Goal: Communication & Community: Answer question/provide support

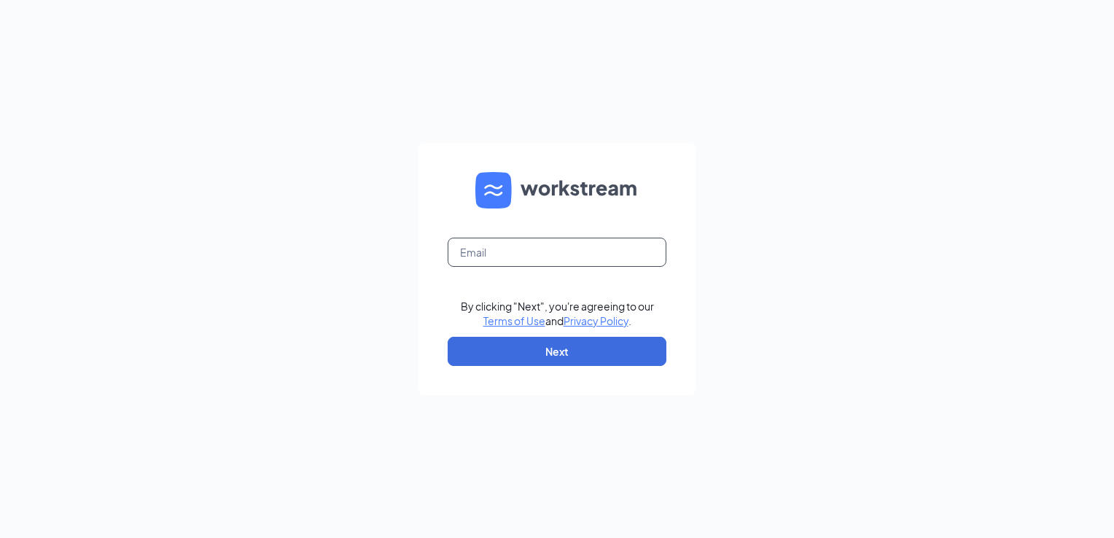
click at [585, 258] on input "text" at bounding box center [557, 252] width 219 height 29
type input "csc.oxford@gmail.com"
click at [578, 354] on button "Next" at bounding box center [557, 351] width 219 height 29
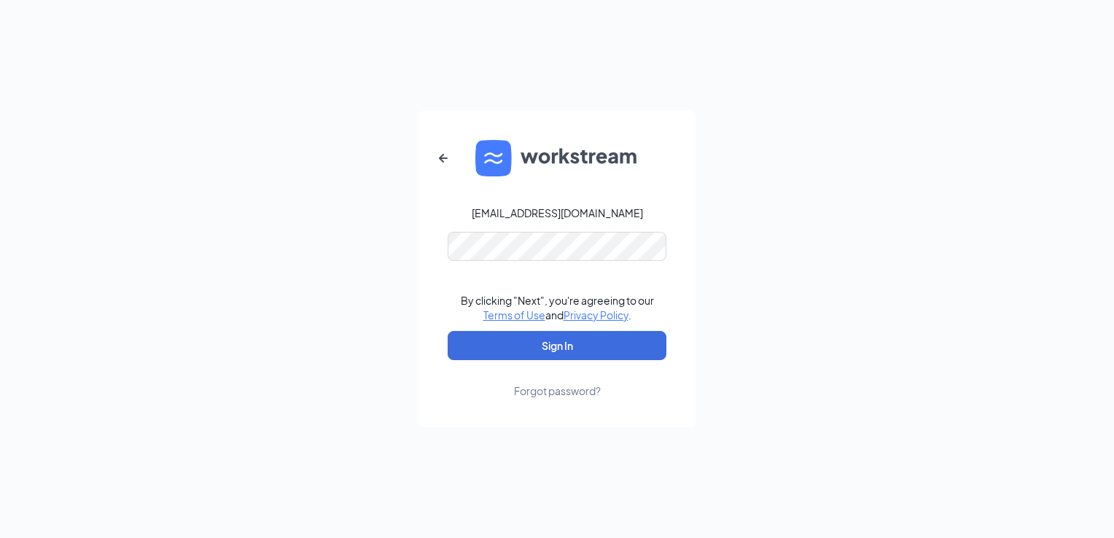
click at [571, 391] on div "Forgot password?" at bounding box center [557, 390] width 87 height 15
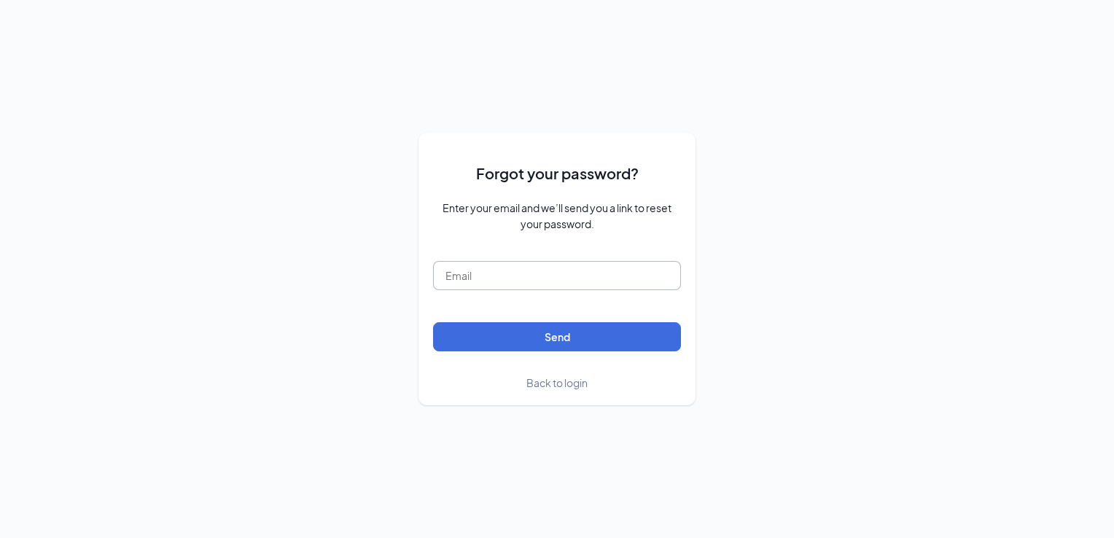
click at [577, 281] on input "text" at bounding box center [557, 275] width 248 height 29
type input "csc.oxford@gmail.com"
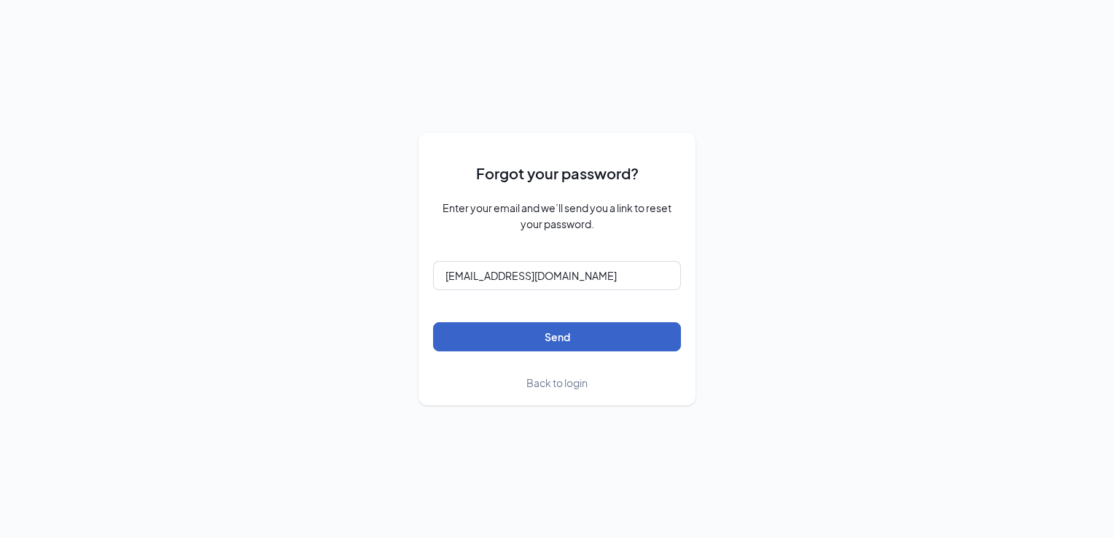
click at [560, 340] on button "Send" at bounding box center [557, 336] width 248 height 29
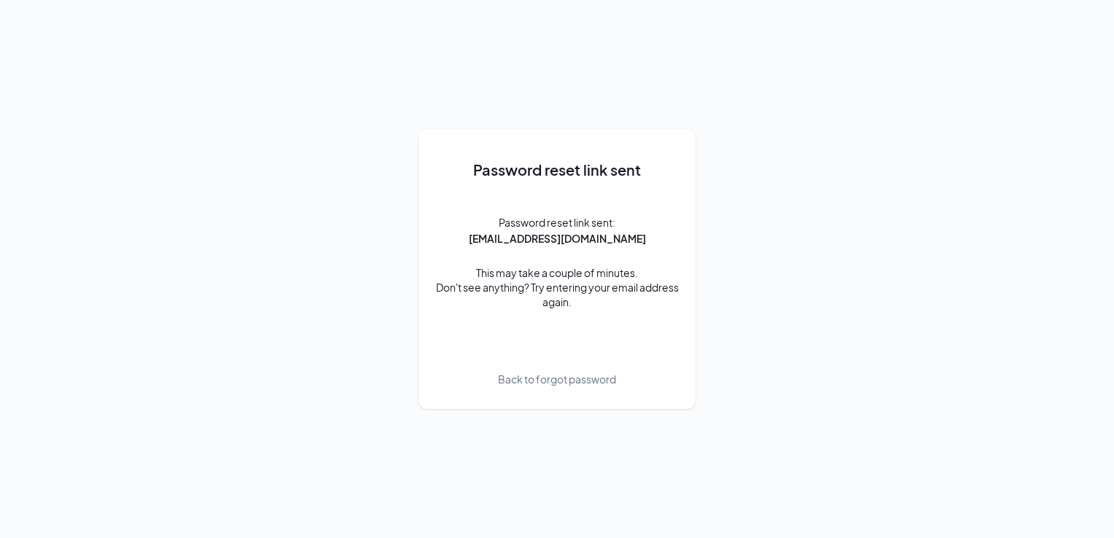
click at [512, 384] on span "Back to forgot password" at bounding box center [557, 379] width 118 height 16
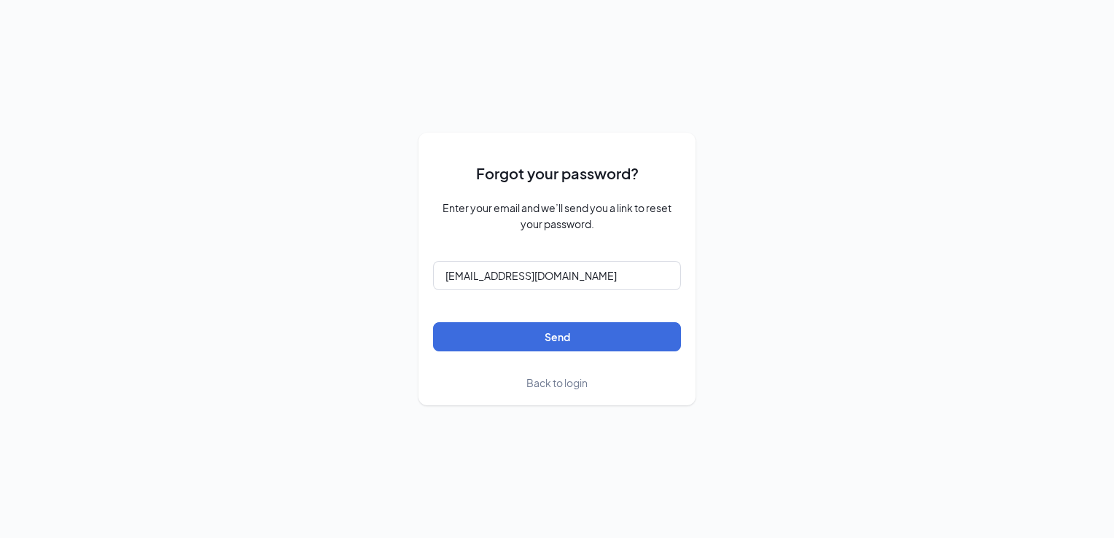
click at [534, 386] on span "Back to login" at bounding box center [556, 382] width 61 height 13
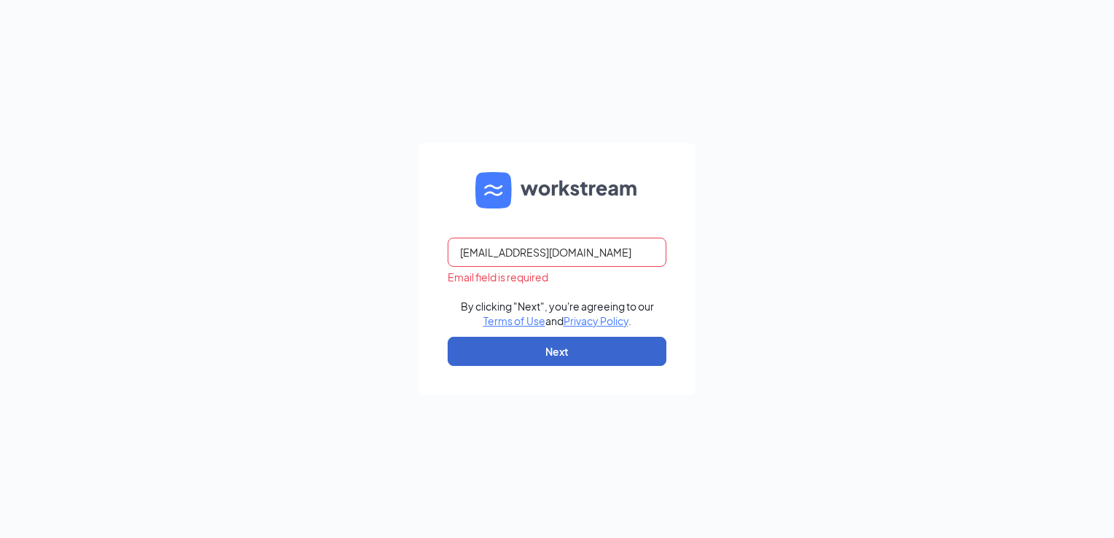
type input "csc.oxford@gmail.com"
click at [548, 351] on button "Next" at bounding box center [557, 351] width 219 height 29
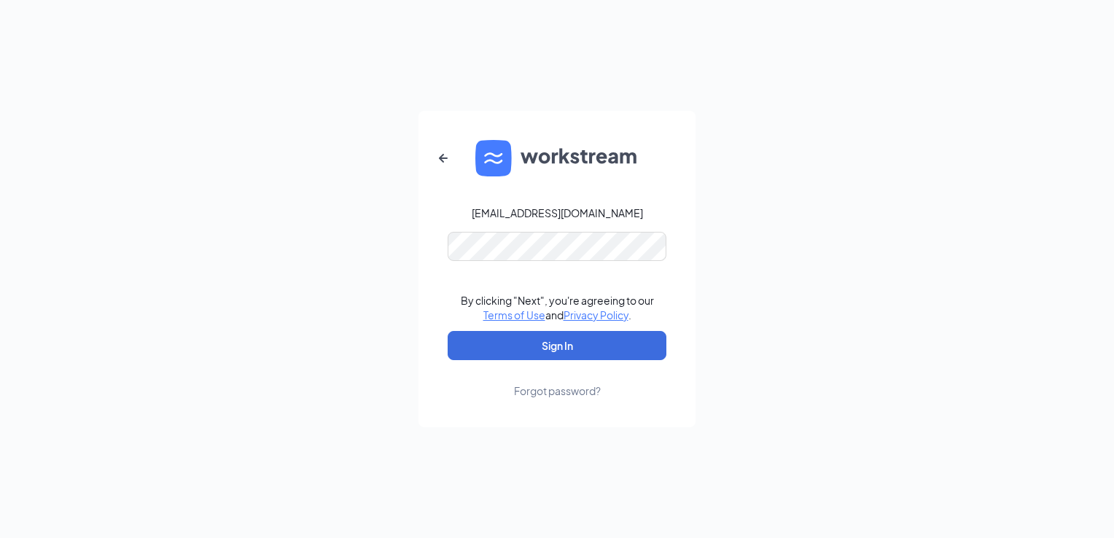
click at [265, 396] on div "csc.oxford@gmail.com By clicking "Next", you're agreeing to our Terms of Use an…" at bounding box center [557, 269] width 1114 height 538
click at [519, 351] on button "Sign In" at bounding box center [557, 345] width 219 height 29
click at [874, 181] on div "csc.oxford@gmail.com By clicking "Next", you're agreeing to our Terms of Use an…" at bounding box center [557, 269] width 1114 height 538
click at [598, 340] on button "Sign In" at bounding box center [557, 345] width 219 height 29
click at [738, 197] on div "csc.oxford@gmail.com By clicking "Next", you're agreeing to our Terms of Use an…" at bounding box center [557, 269] width 1114 height 538
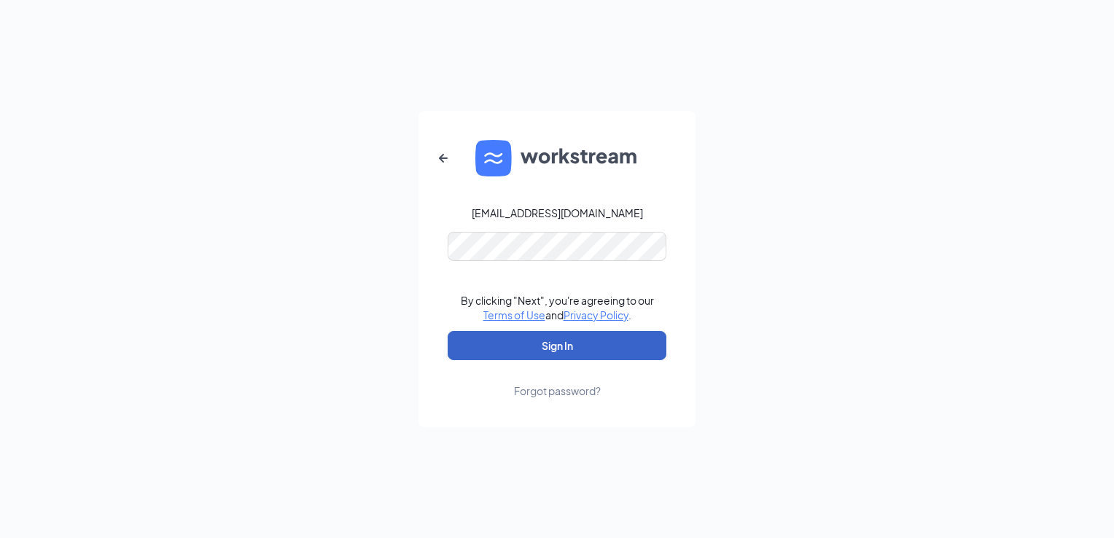
click at [588, 340] on button "Sign In" at bounding box center [557, 345] width 219 height 29
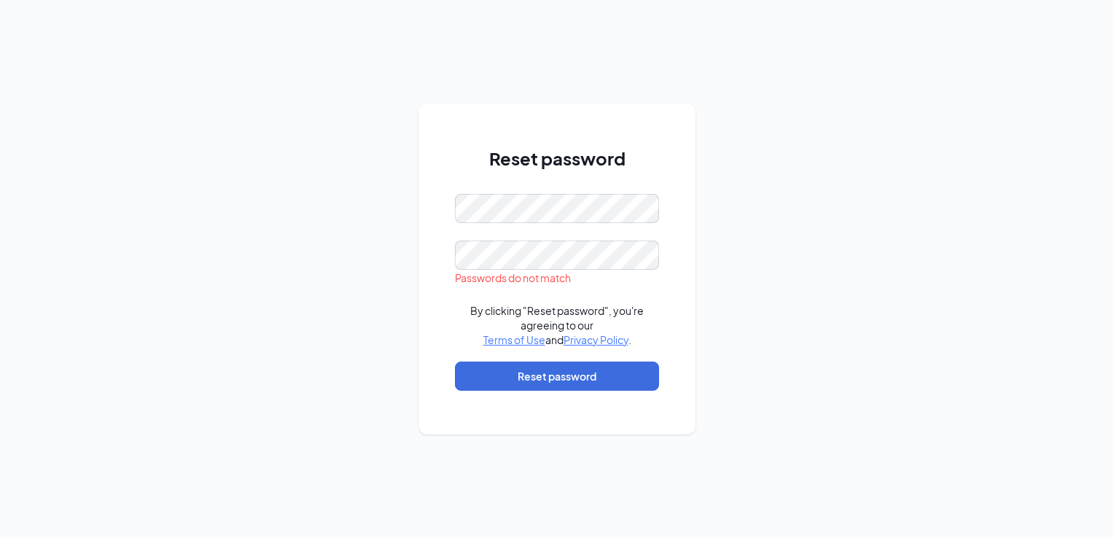
click at [835, 173] on div "Reset password Passwords do not match By clicking "Reset password", you're agre…" at bounding box center [557, 269] width 1114 height 538
click at [580, 370] on button "Reset password" at bounding box center [557, 376] width 204 height 29
click at [586, 378] on button "Reset password" at bounding box center [557, 376] width 204 height 29
click at [831, 184] on div "Reset password By clicking "Reset password", you're agreeing to our Terms of Us…" at bounding box center [557, 269] width 1114 height 538
click at [573, 377] on button "Reset password" at bounding box center [557, 376] width 204 height 29
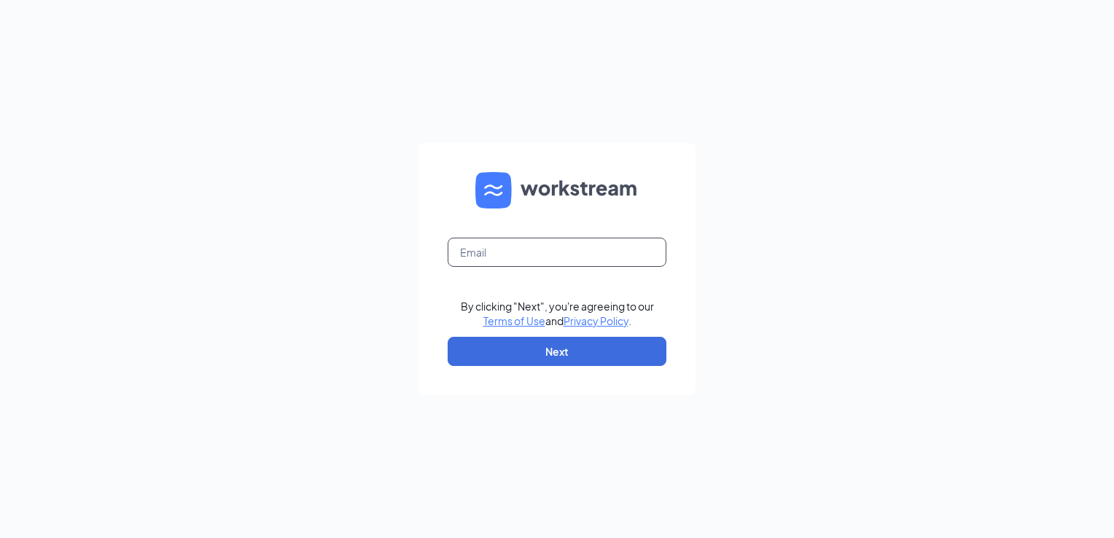
click at [572, 255] on input "text" at bounding box center [557, 252] width 219 height 29
type input "csc.oxford@gmail.com"
click at [537, 352] on button "Next" at bounding box center [557, 351] width 219 height 29
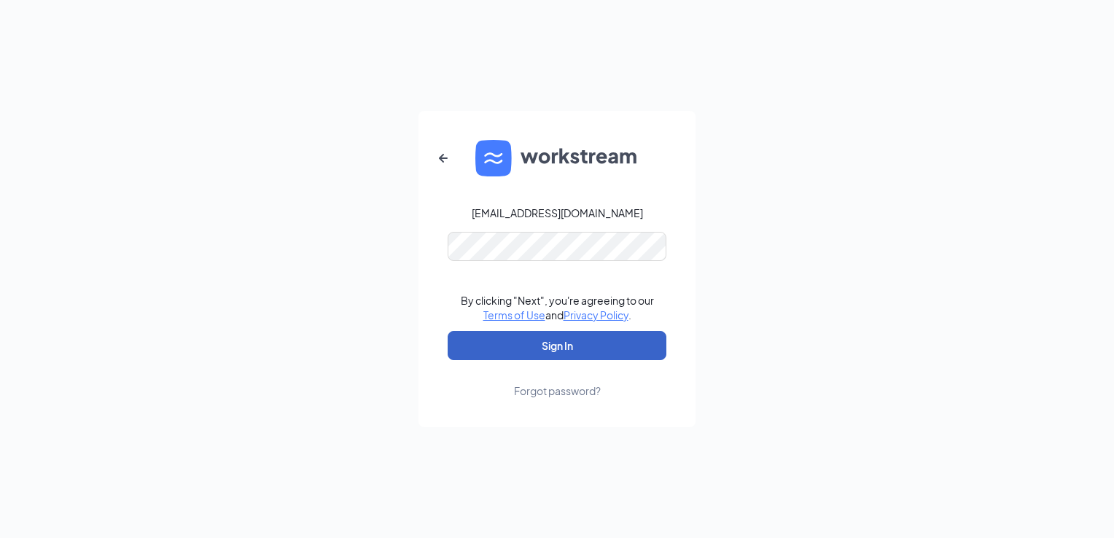
click at [545, 341] on button "Sign In" at bounding box center [557, 345] width 219 height 29
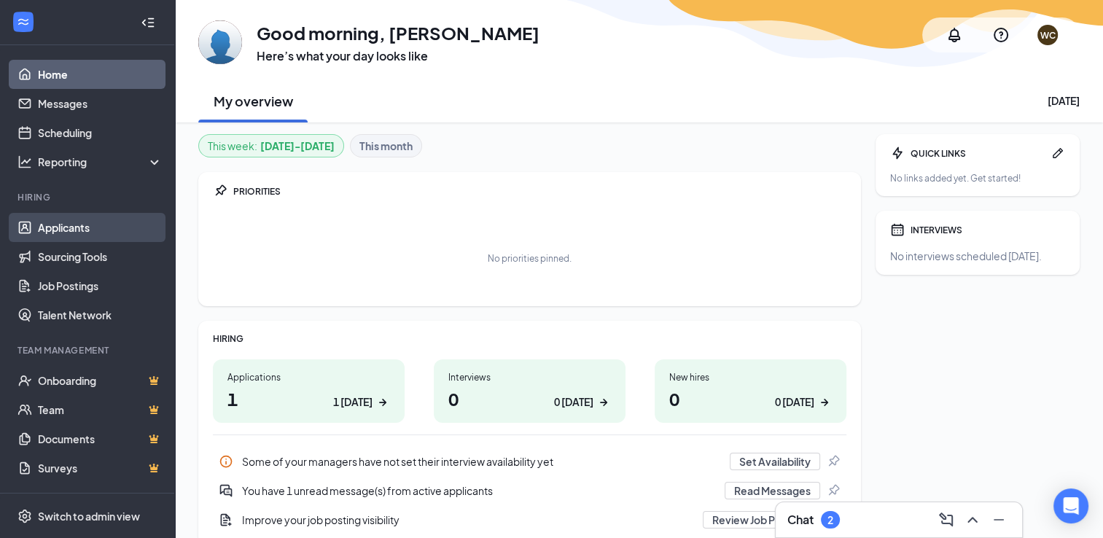
click at [79, 228] on link "Applicants" at bounding box center [100, 227] width 125 height 29
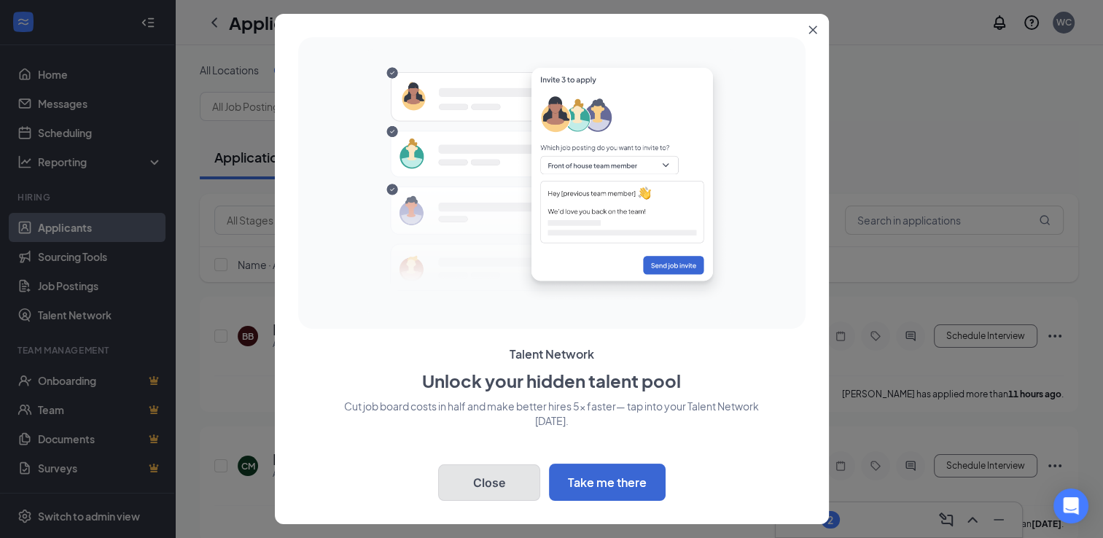
click at [510, 486] on button "Close" at bounding box center [489, 482] width 102 height 36
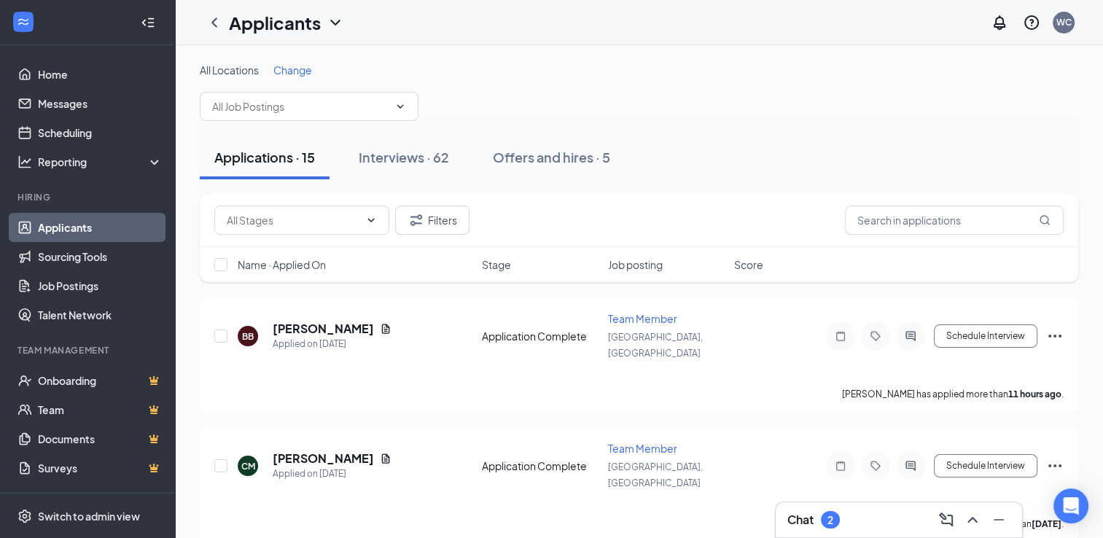
click at [732, 86] on div "All Locations Change" at bounding box center [639, 92] width 878 height 58
click at [223, 265] on input "checkbox" at bounding box center [220, 264] width 13 height 13
checkbox input "true"
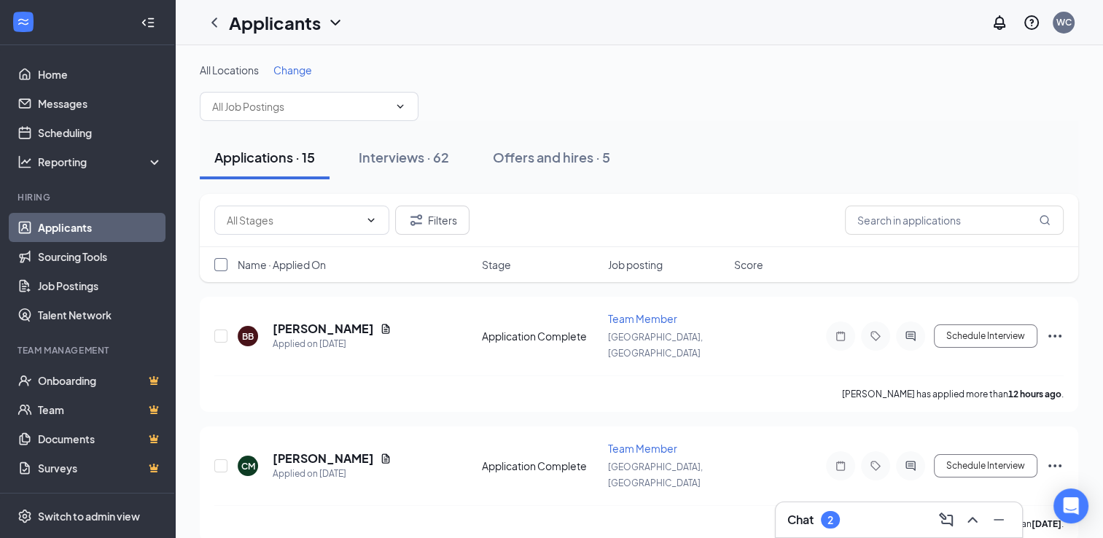
checkbox input "true"
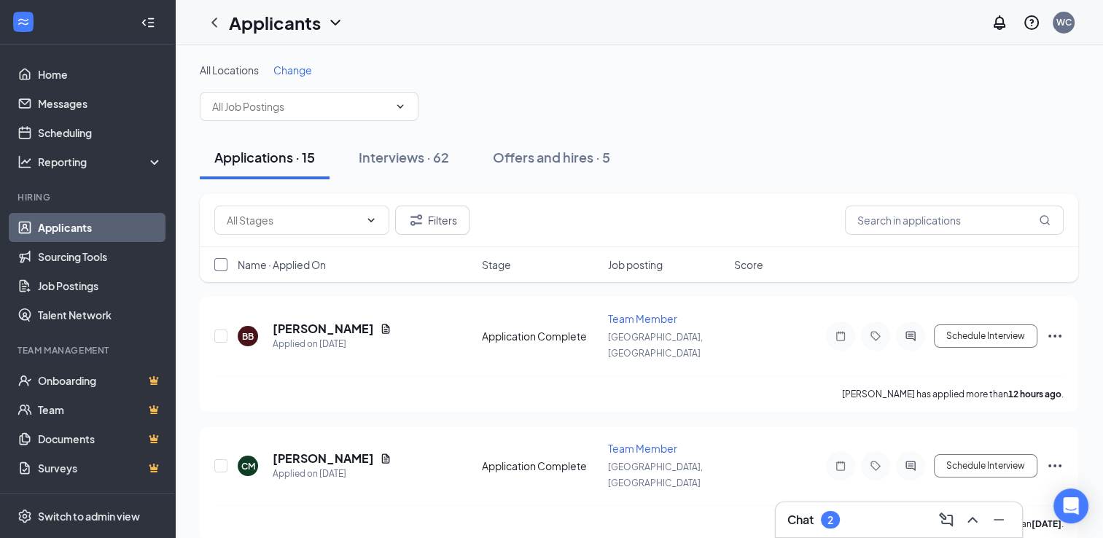
checkbox input "true"
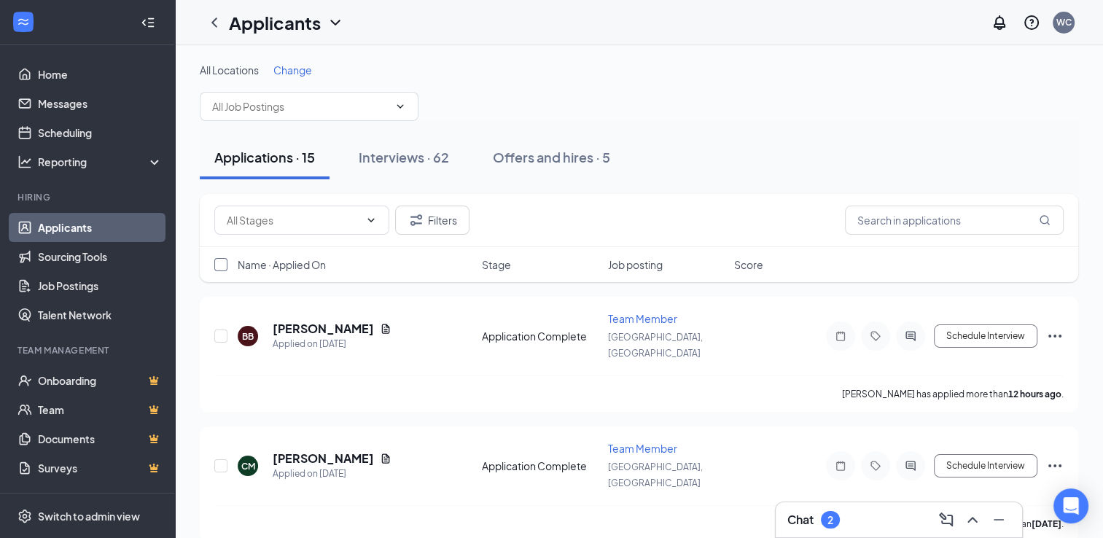
checkbox input "true"
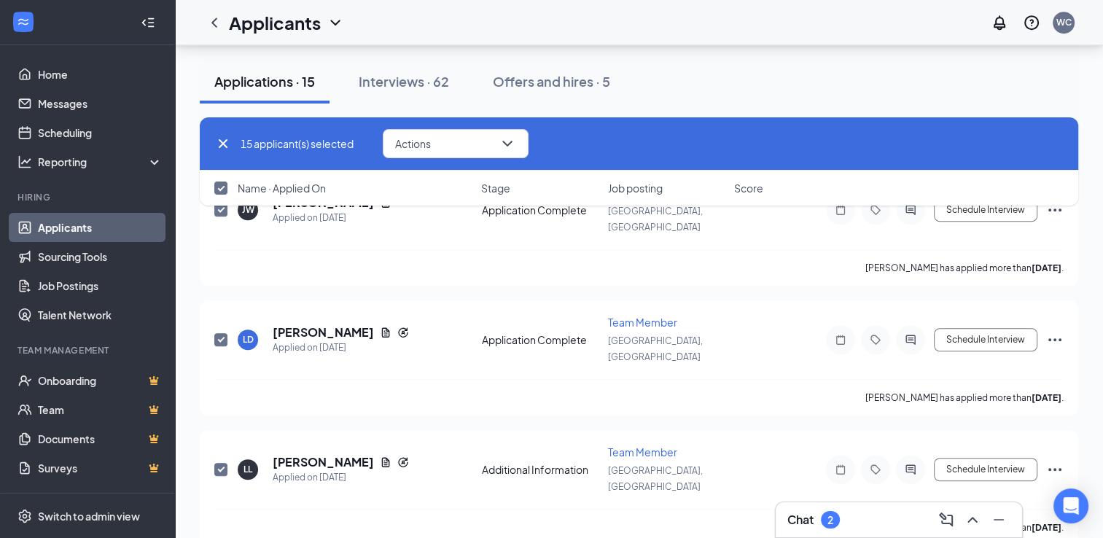
scroll to position [1002, 0]
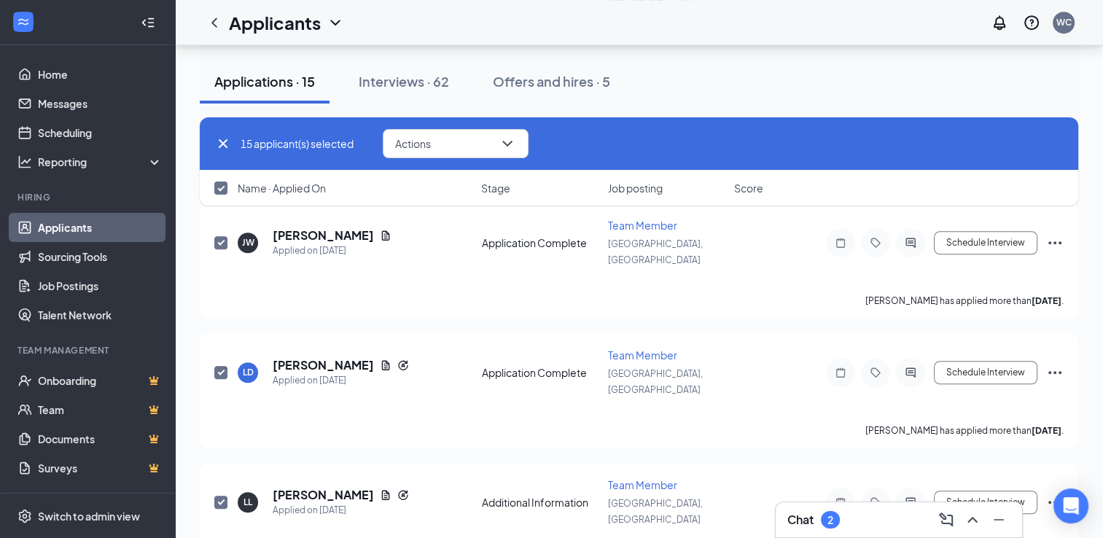
checkbox input "false"
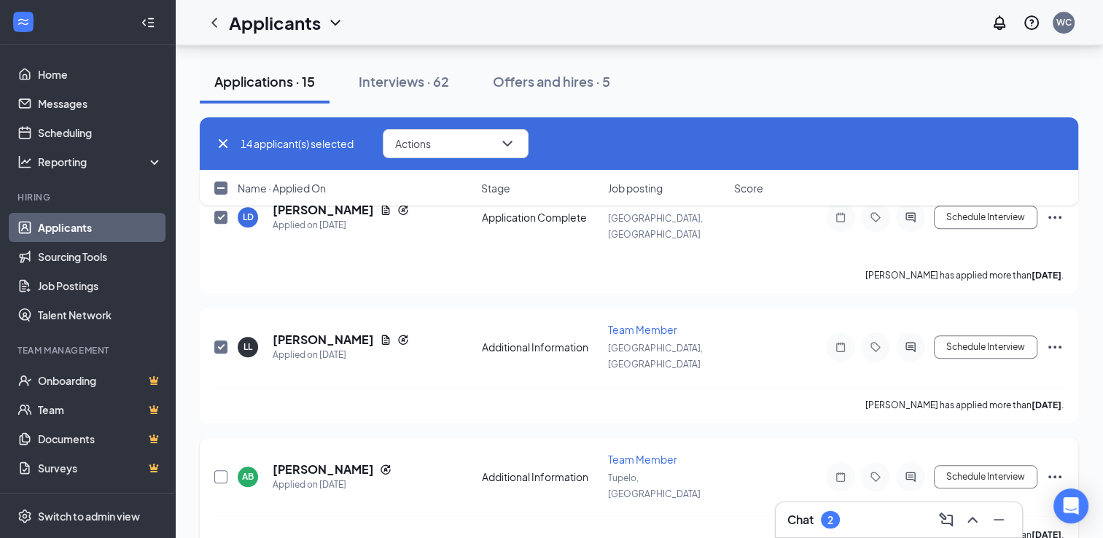
scroll to position [1156, 0]
checkbox input "false"
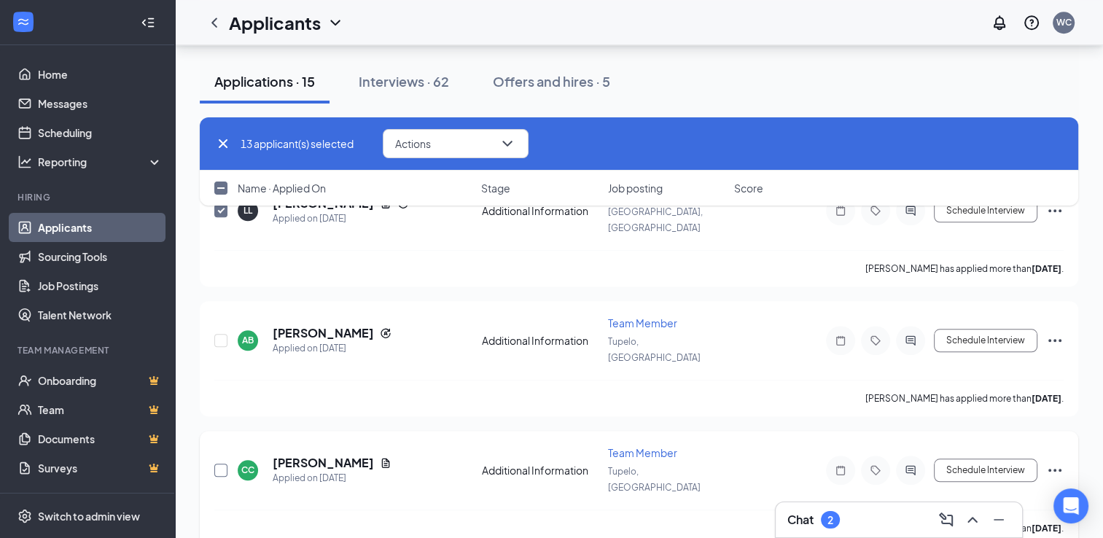
scroll to position [1304, 0]
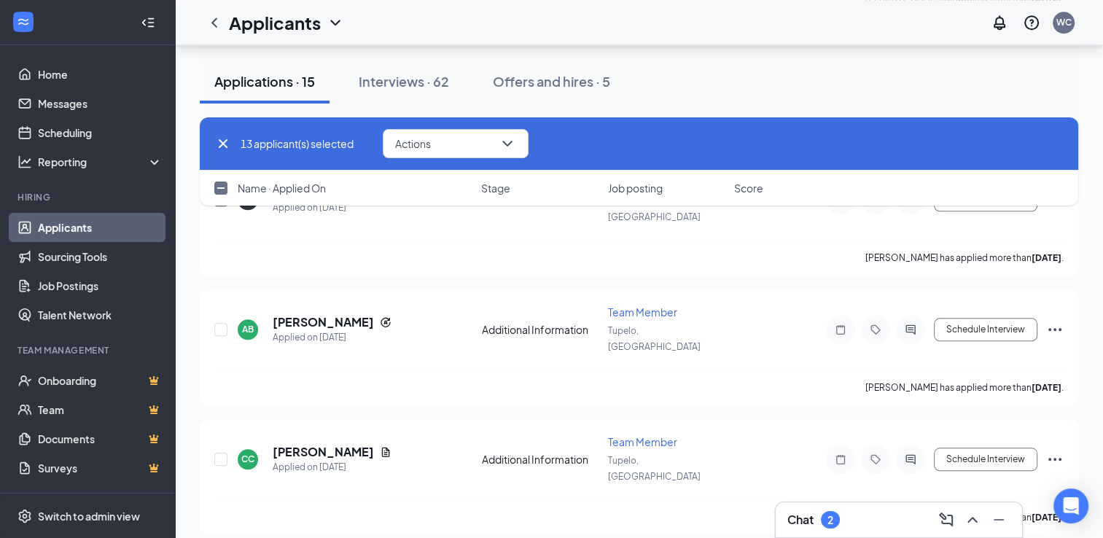
checkbox input "false"
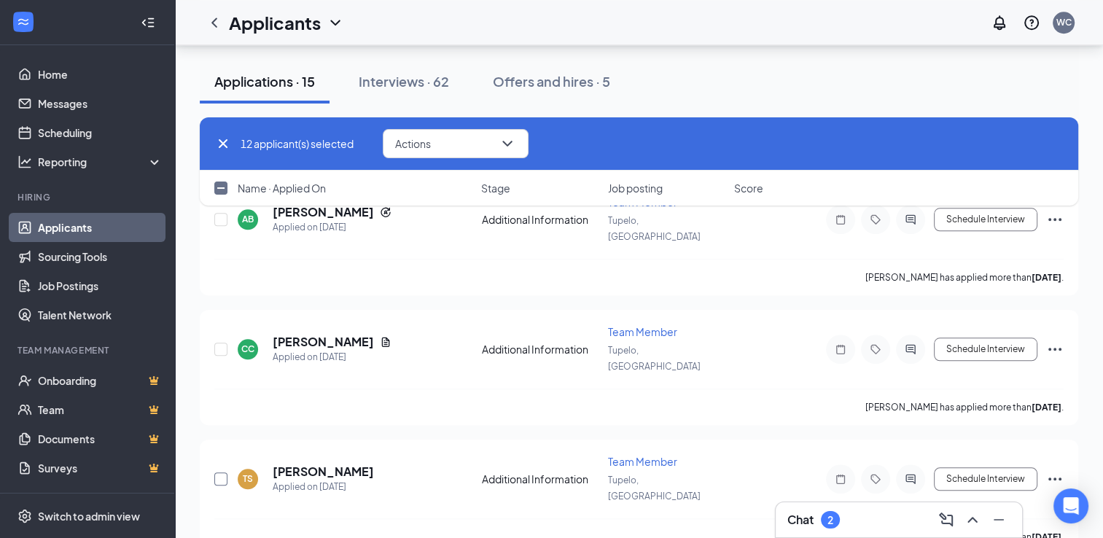
scroll to position [1415, 0]
checkbox input "false"
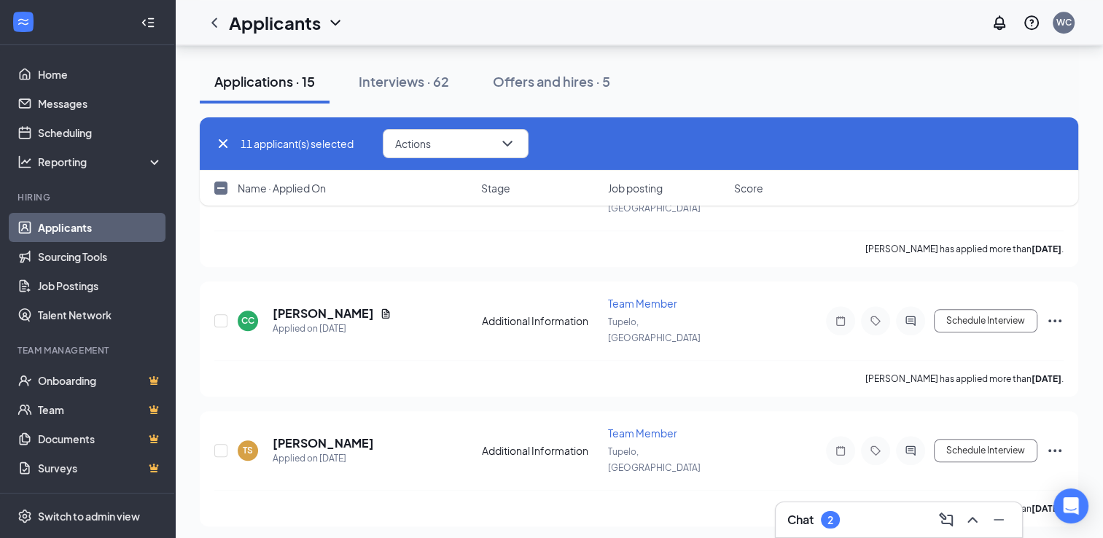
checkbox input "false"
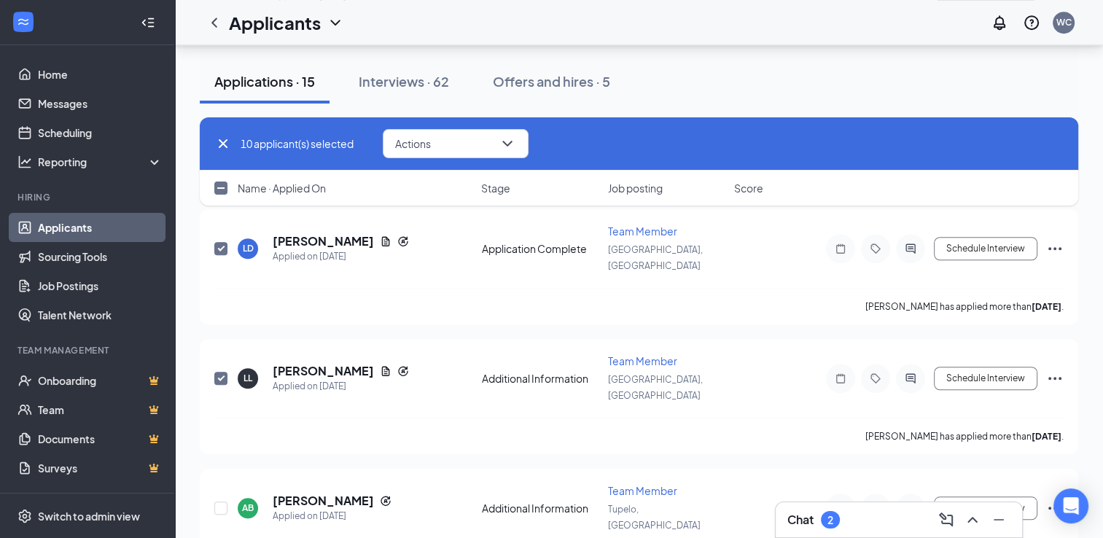
scroll to position [1126, 0]
click at [520, 144] on button "Actions" at bounding box center [456, 143] width 146 height 29
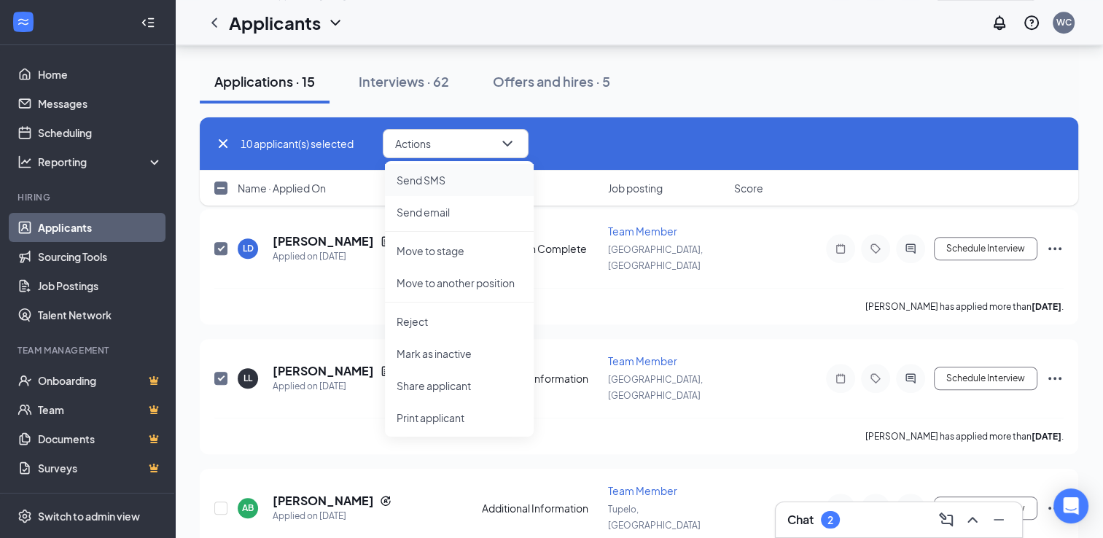
click at [456, 191] on li "Send SMS" at bounding box center [459, 180] width 149 height 32
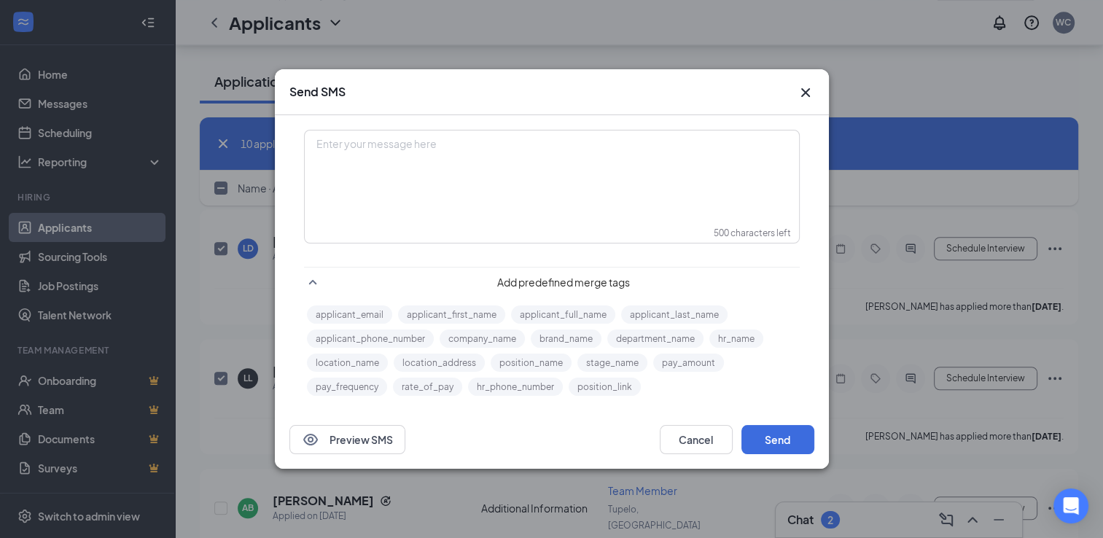
click at [456, 191] on div "Enter your message here" at bounding box center [551, 167] width 493 height 73
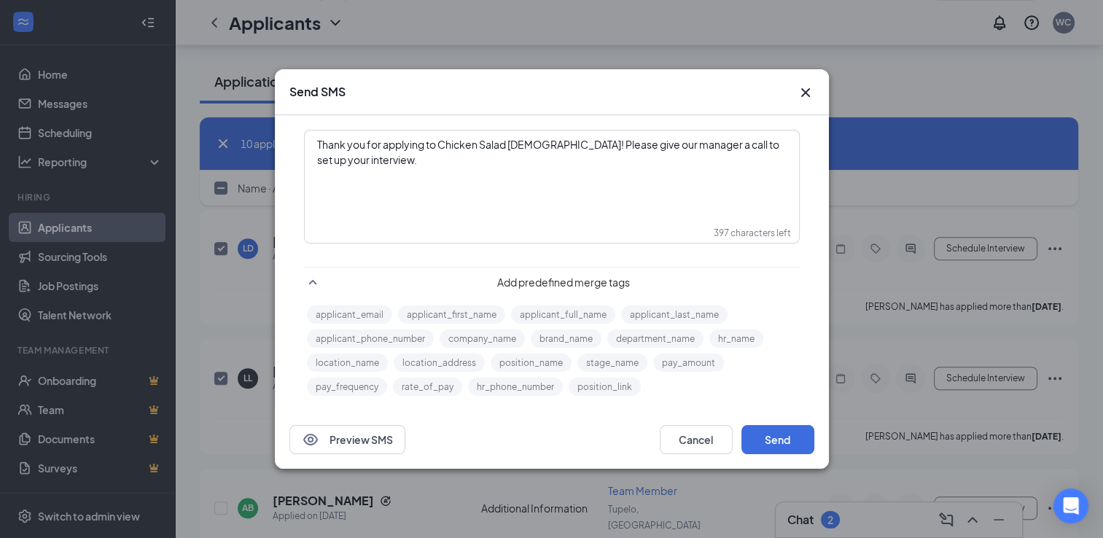
click at [327, 139] on span "Thank you for applying to Chicken Salad [DEMOGRAPHIC_DATA]! Please give our man…" at bounding box center [549, 152] width 464 height 28
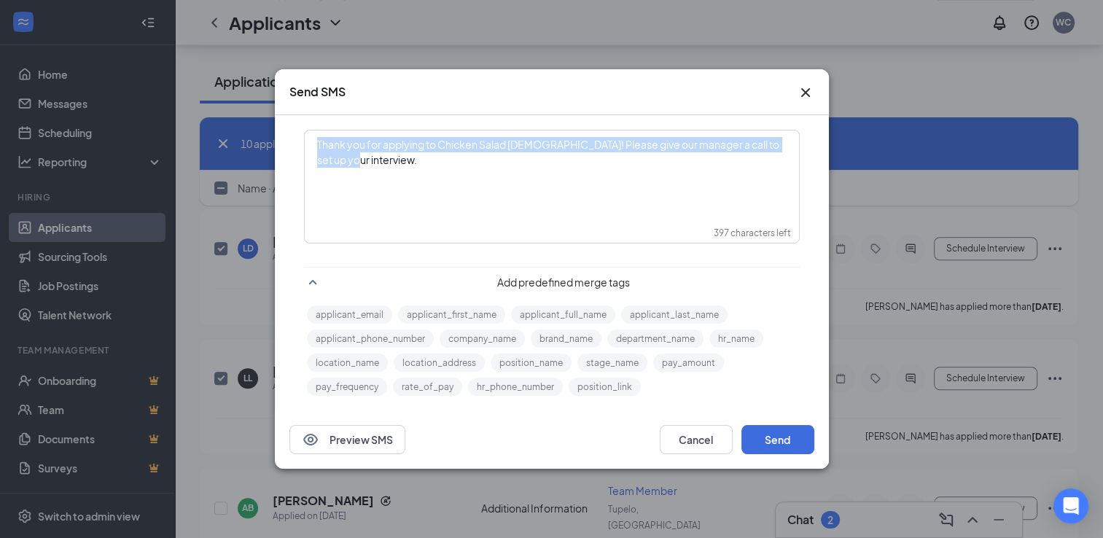
click at [327, 139] on span "Thank you for applying to Chicken Salad [DEMOGRAPHIC_DATA]! Please give our man…" at bounding box center [549, 152] width 464 height 28
click at [329, 154] on span "Thank you for applying to Chicken Salad [DEMOGRAPHIC_DATA]! Please give our man…" at bounding box center [549, 152] width 464 height 28
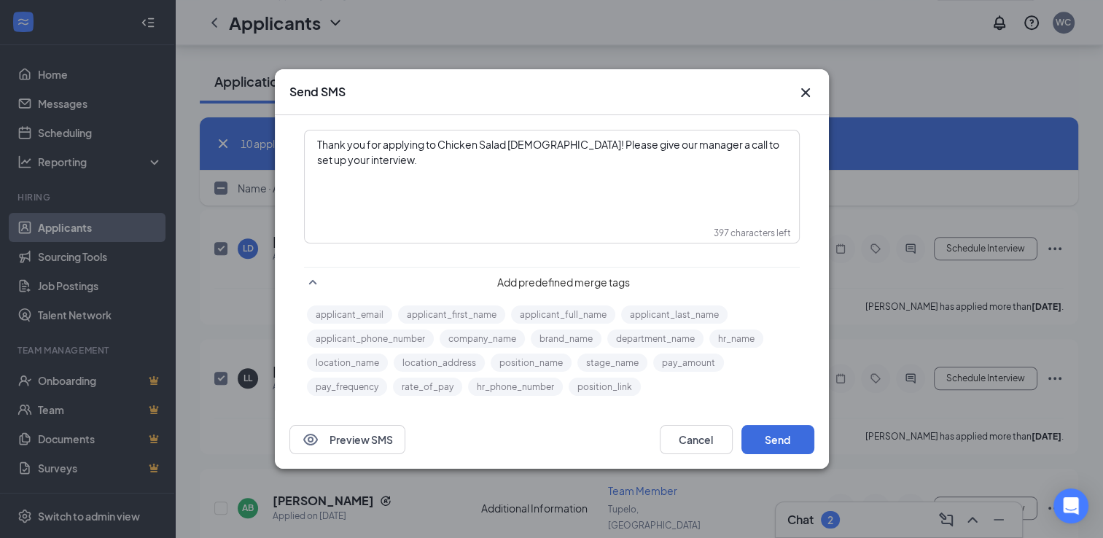
click at [340, 156] on span "Thank you for applying to Chicken Salad [DEMOGRAPHIC_DATA]! Please give our man…" at bounding box center [549, 152] width 464 height 28
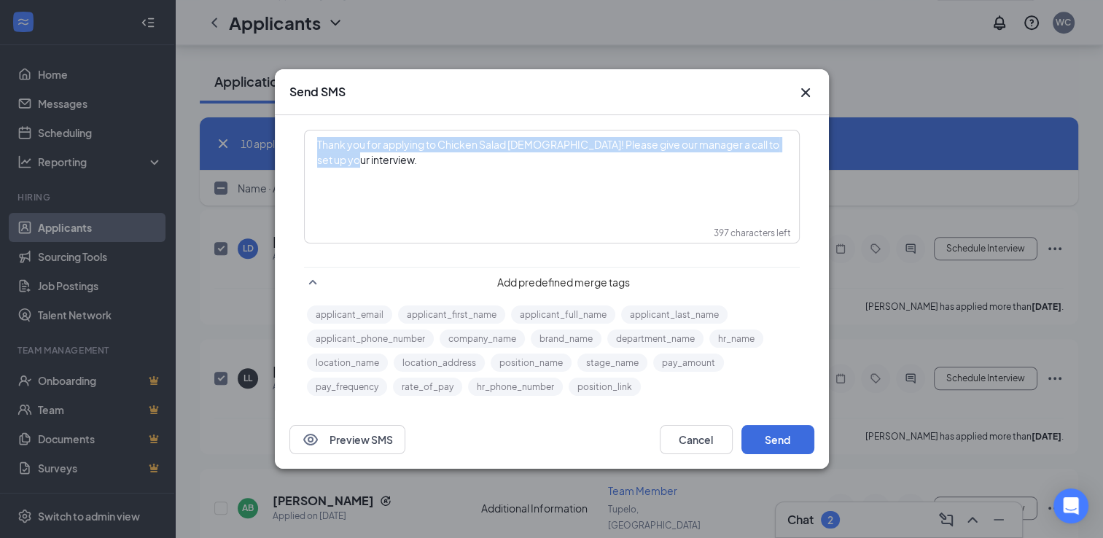
click at [340, 156] on span "Thank you for applying to Chicken Salad [DEMOGRAPHIC_DATA]! Please give our man…" at bounding box center [549, 152] width 464 height 28
click at [341, 161] on span "Thank you for applying to Chicken Salad [DEMOGRAPHIC_DATA]! Please give our man…" at bounding box center [549, 152] width 464 height 28
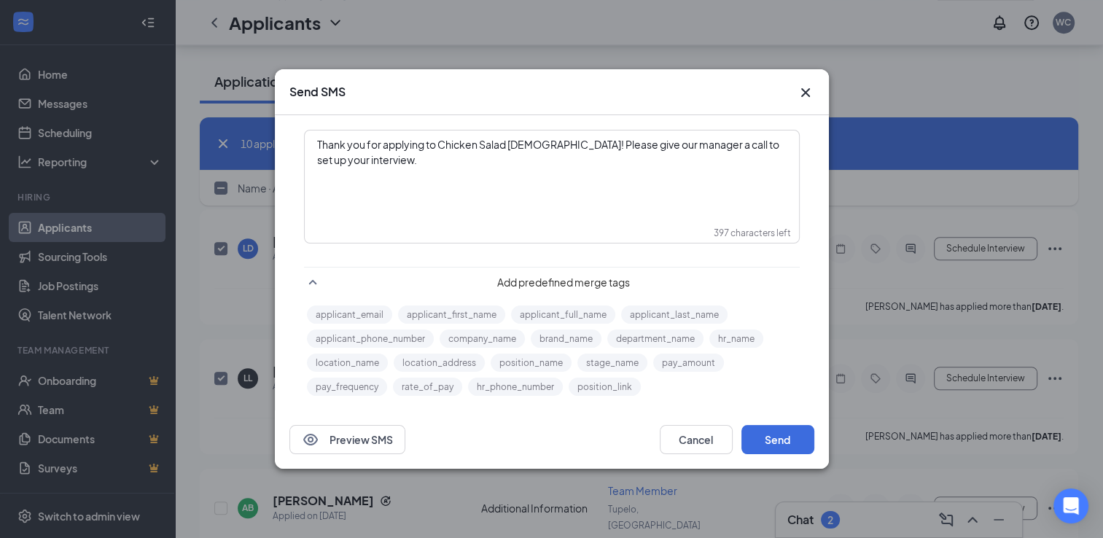
click at [341, 160] on span "Thank you for applying to Chicken Salad [DEMOGRAPHIC_DATA]! Please give our man…" at bounding box center [549, 152] width 464 height 28
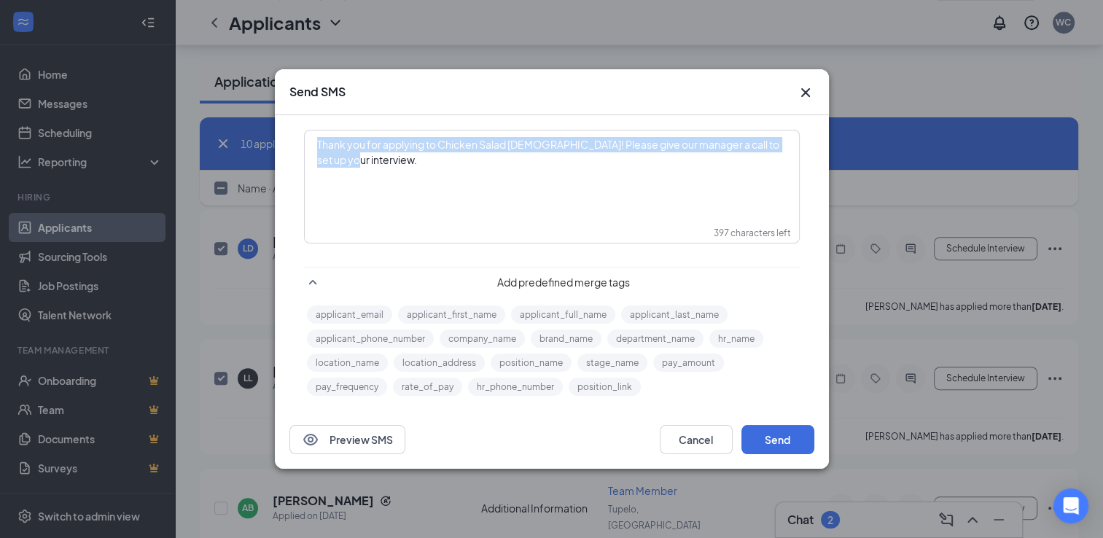
click at [341, 160] on span "Thank you for applying to Chicken Salad [DEMOGRAPHIC_DATA]! Please give our man…" at bounding box center [549, 152] width 464 height 28
copy span "Thank you for applying to Chicken Salad [DEMOGRAPHIC_DATA]! Please give our man…"
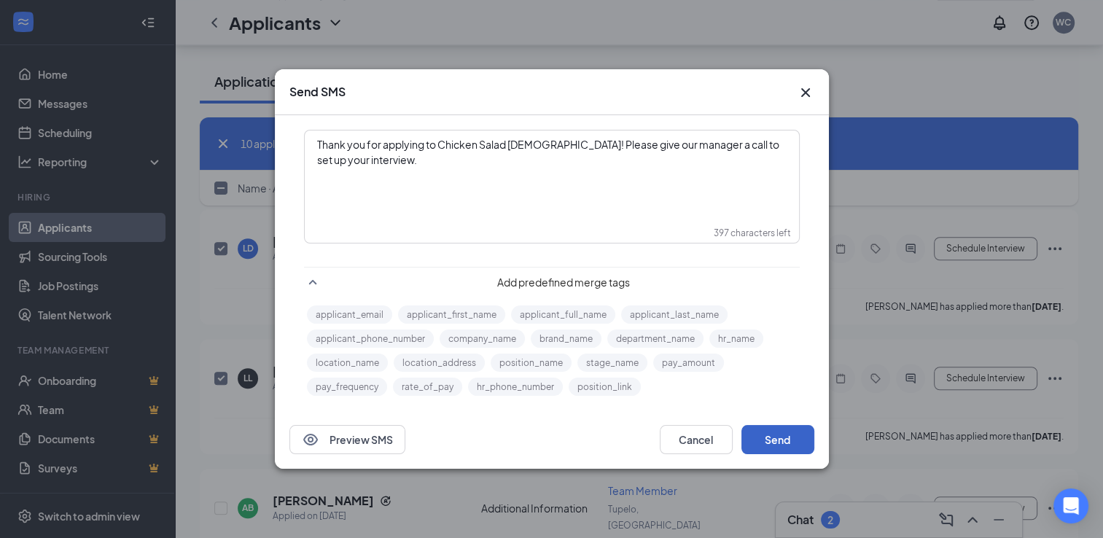
click at [781, 444] on button "Send" at bounding box center [777, 439] width 73 height 29
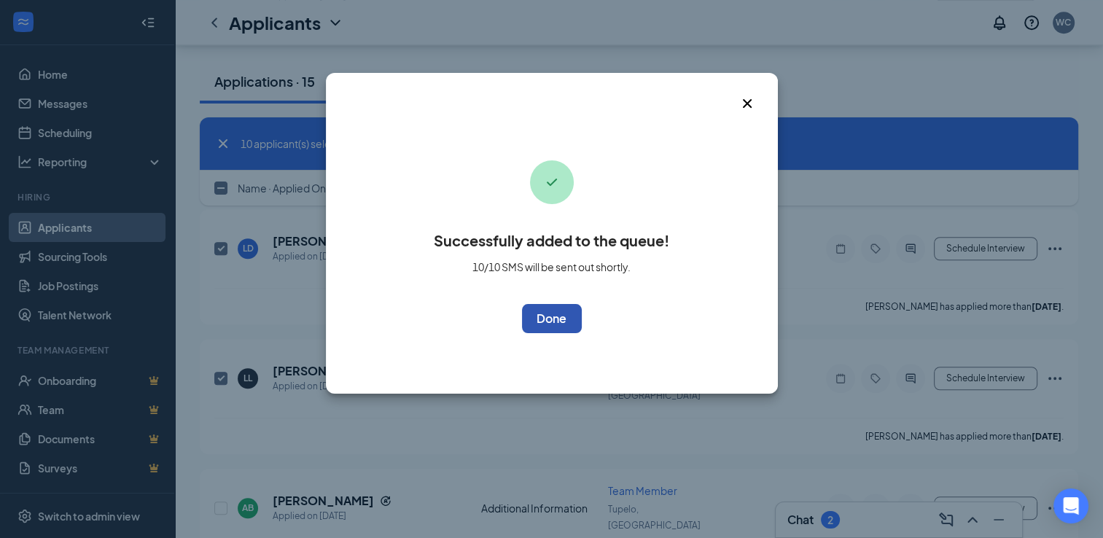
click at [559, 322] on button "OK" at bounding box center [552, 318] width 60 height 29
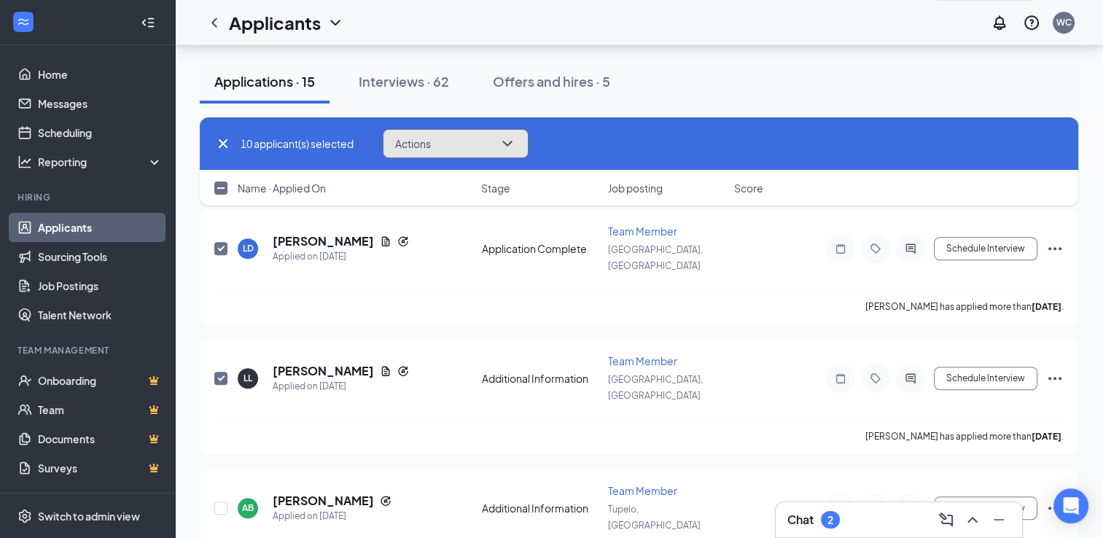
click at [509, 147] on icon "ChevronDown" at bounding box center [507, 143] width 17 height 17
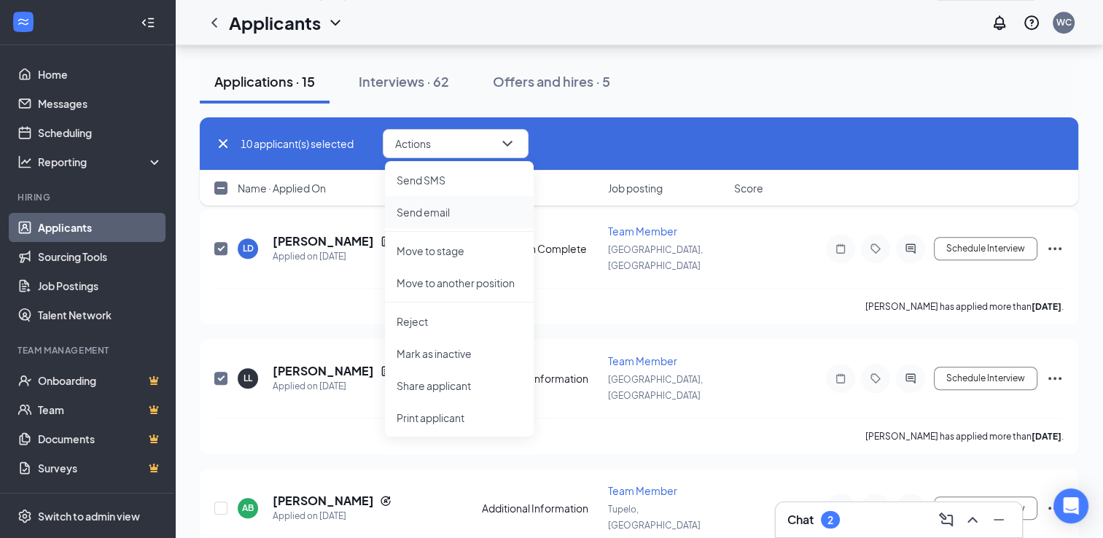
click at [468, 222] on li "Send email" at bounding box center [459, 212] width 149 height 32
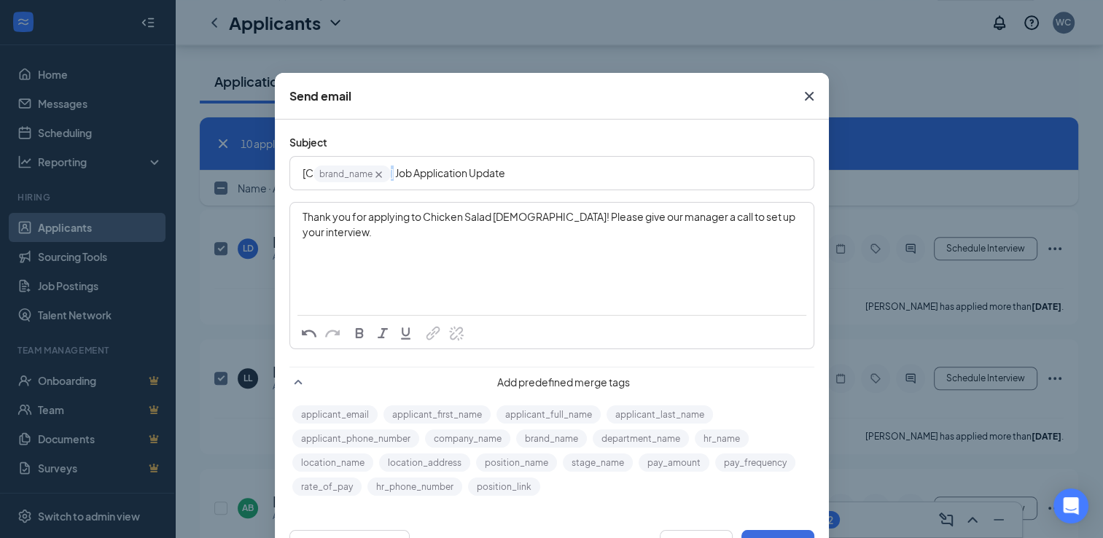
click at [375, 173] on icon "Cross" at bounding box center [378, 175] width 7 height 7
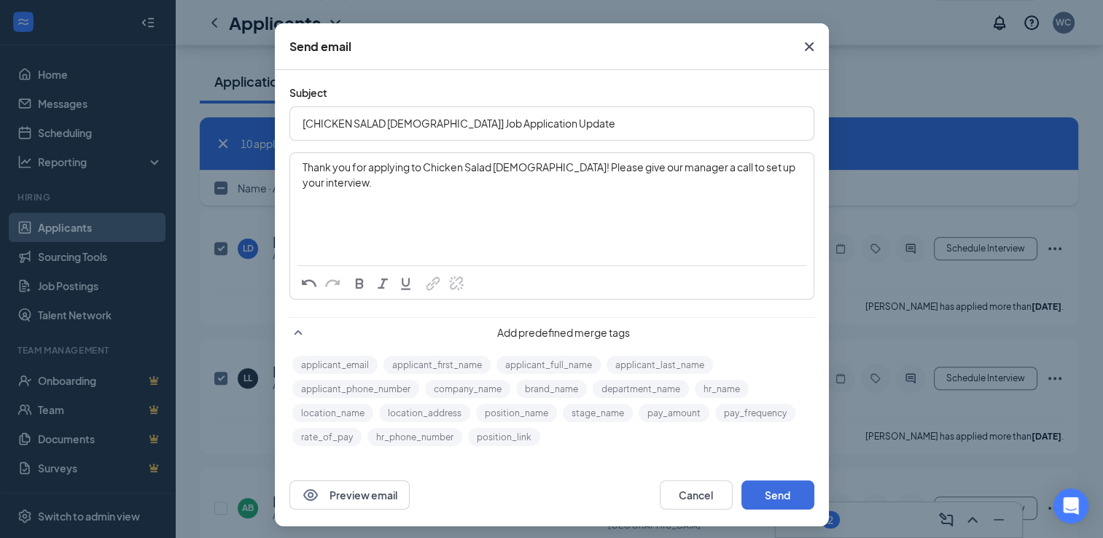
scroll to position [54, 0]
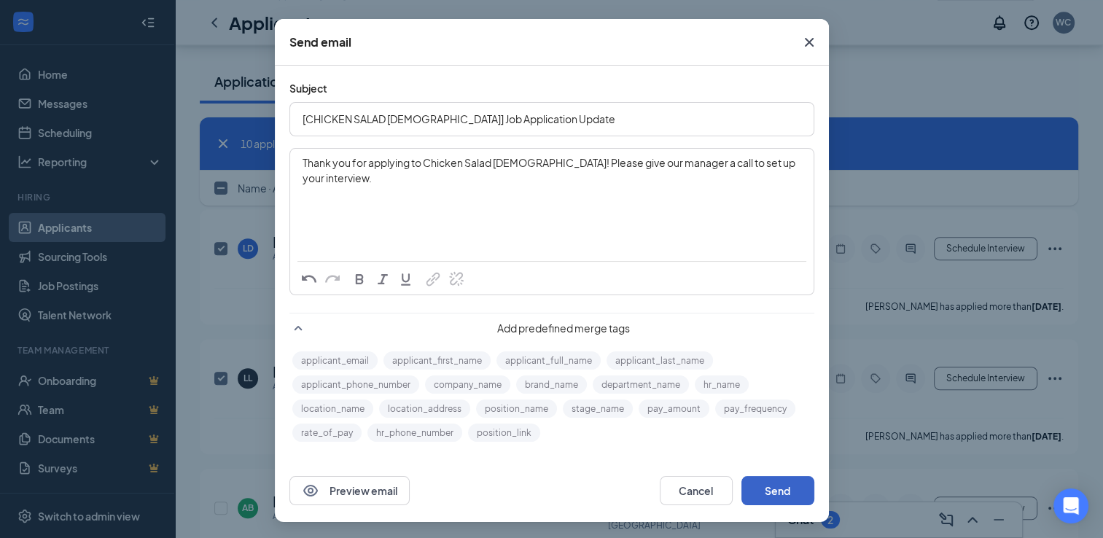
click at [762, 485] on button "Send" at bounding box center [777, 490] width 73 height 29
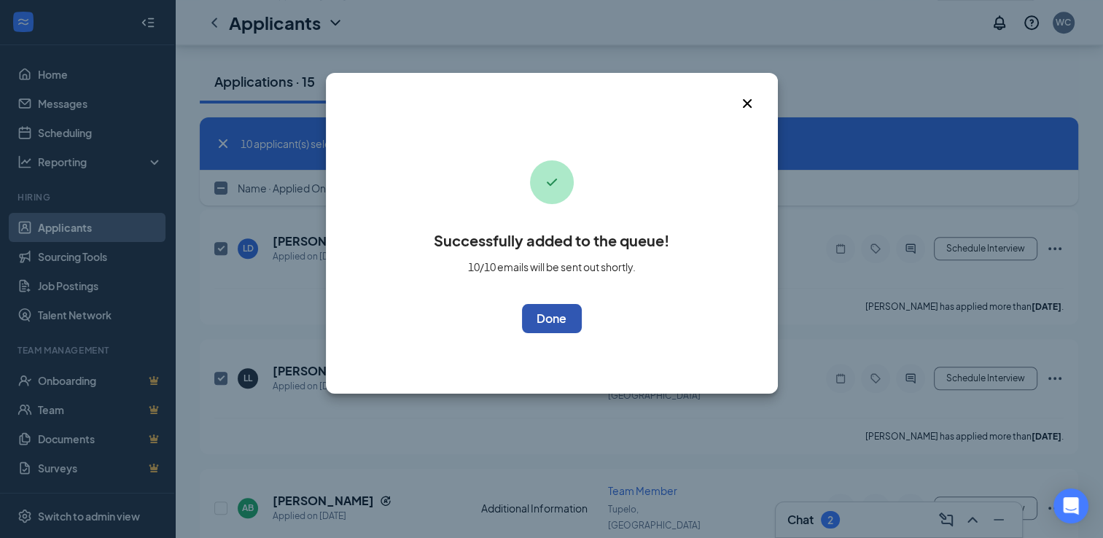
click at [569, 325] on button "OK" at bounding box center [552, 318] width 60 height 29
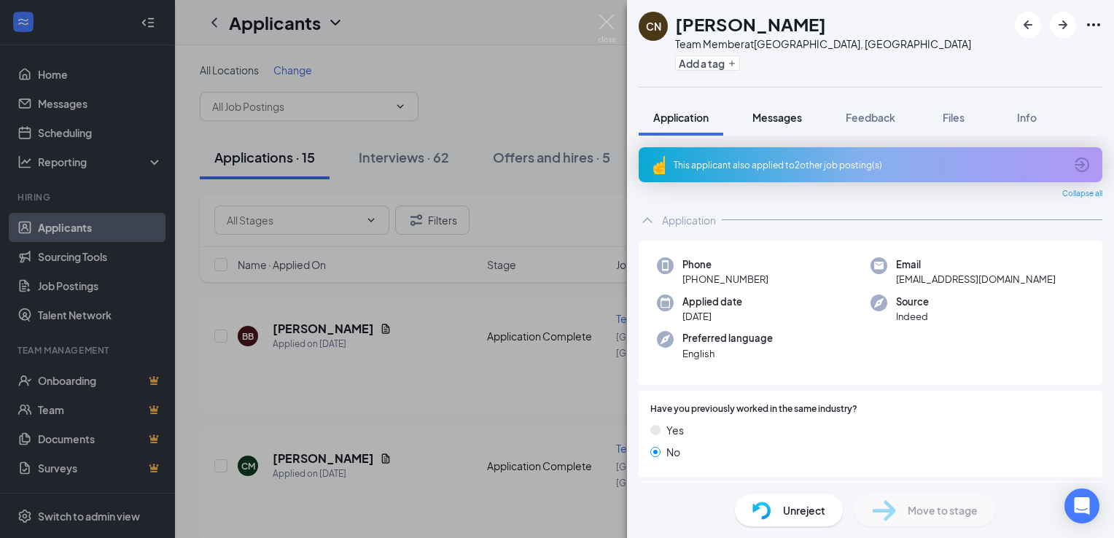
click at [792, 115] on span "Messages" at bounding box center [777, 117] width 50 height 13
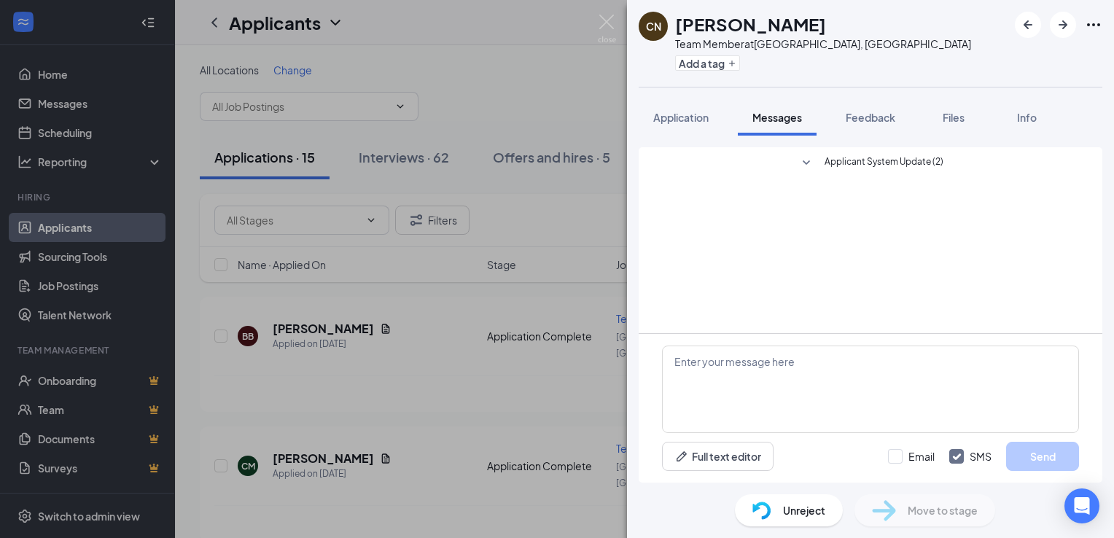
click at [742, 199] on div "Applicant System Update (2)" at bounding box center [871, 240] width 464 height 186
click at [753, 375] on textarea at bounding box center [870, 389] width 417 height 87
click at [736, 359] on textarea at bounding box center [870, 389] width 417 height 87
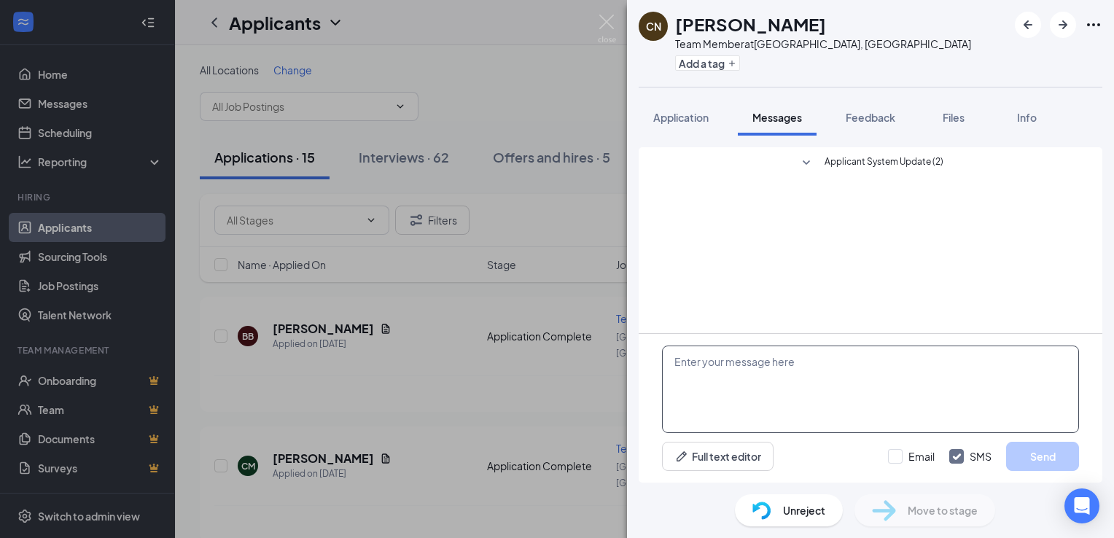
click at [736, 359] on textarea at bounding box center [870, 389] width 417 height 87
click at [720, 374] on textarea at bounding box center [870, 389] width 417 height 87
click at [720, 373] on textarea at bounding box center [870, 389] width 417 height 87
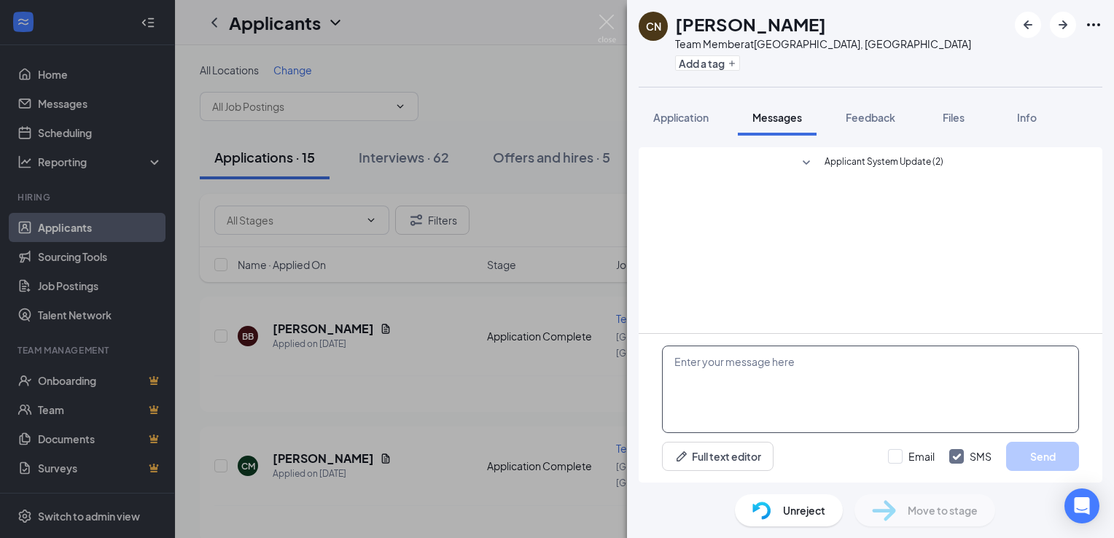
click at [720, 373] on textarea at bounding box center [870, 389] width 417 height 87
paste textarea "Thank you for applying to Chicken Salad [DEMOGRAPHIC_DATA]! Please give our man…"
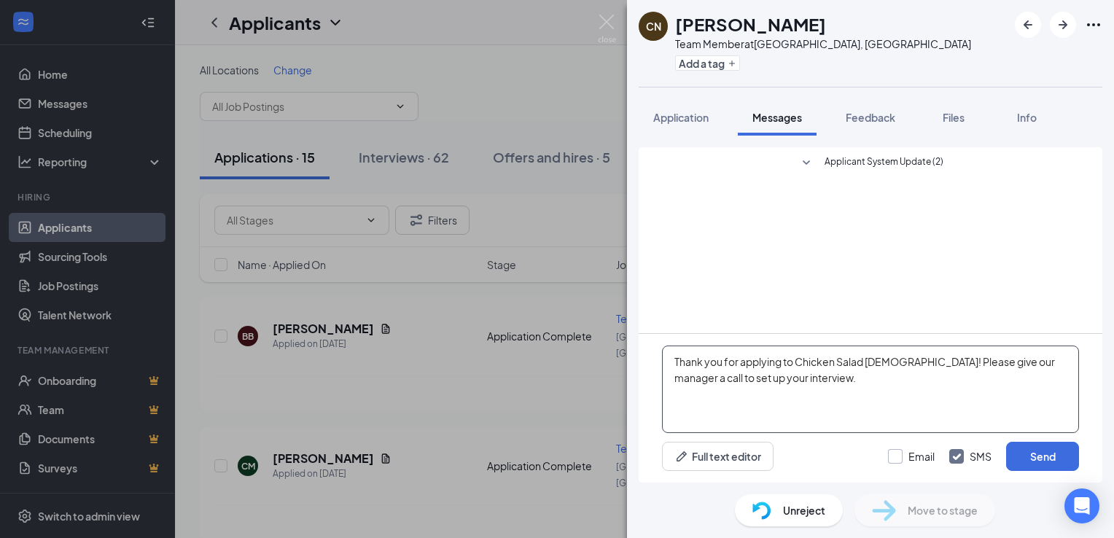
type textarea "Thank you for applying to Chicken Salad [DEMOGRAPHIC_DATA]! Please give our man…"
click at [898, 459] on input "Email" at bounding box center [911, 456] width 47 height 15
checkbox input "true"
click at [1037, 456] on button "Send" at bounding box center [1042, 456] width 73 height 29
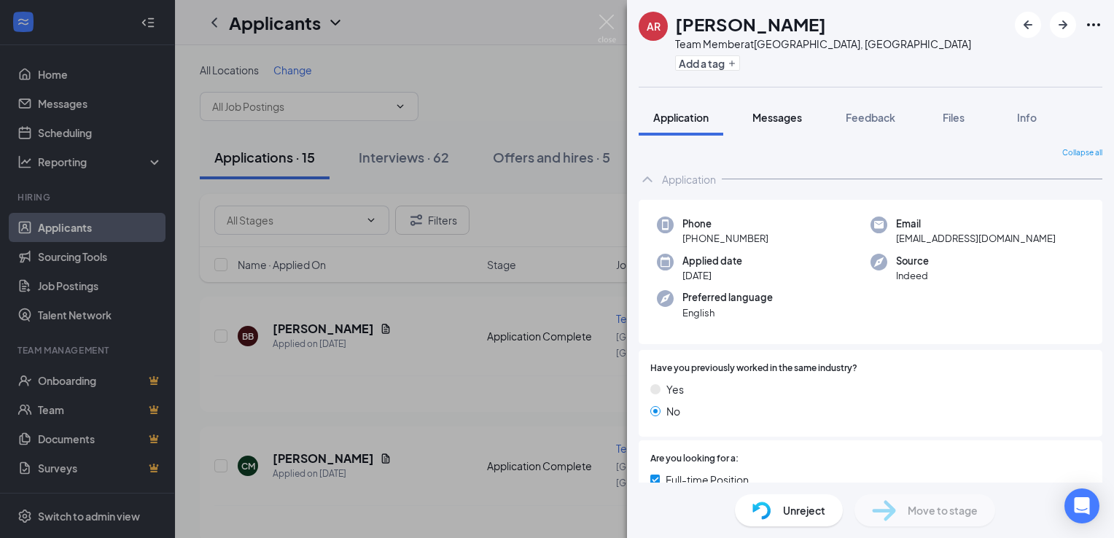
click at [791, 119] on span "Messages" at bounding box center [777, 117] width 50 height 13
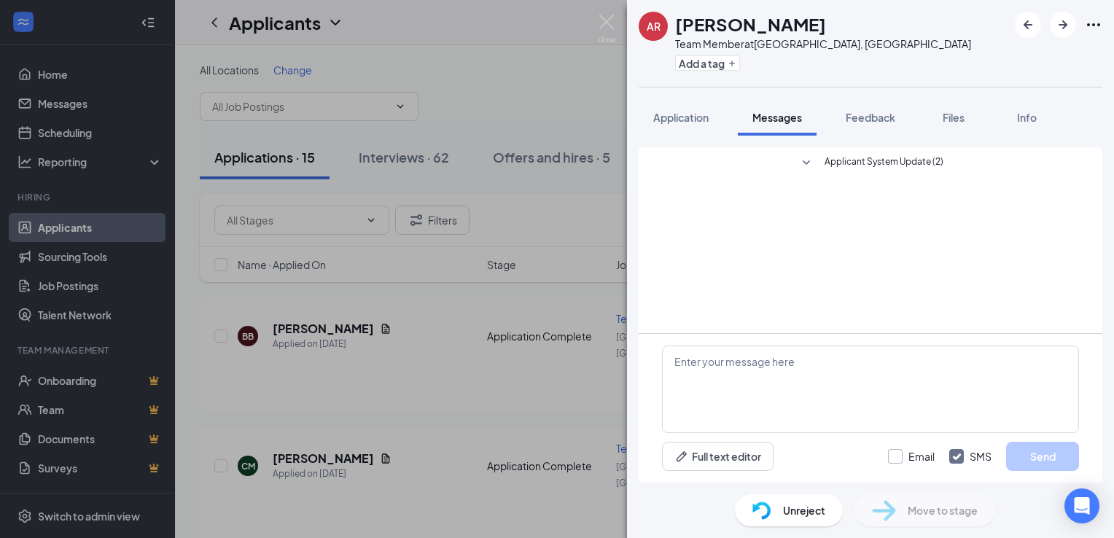
click at [895, 451] on input "Email" at bounding box center [911, 456] width 47 height 15
checkbox input "true"
click at [739, 364] on textarea at bounding box center [870, 389] width 417 height 87
paste textarea "Thank you for applying to Chicken Salad [DEMOGRAPHIC_DATA]! Please give our man…"
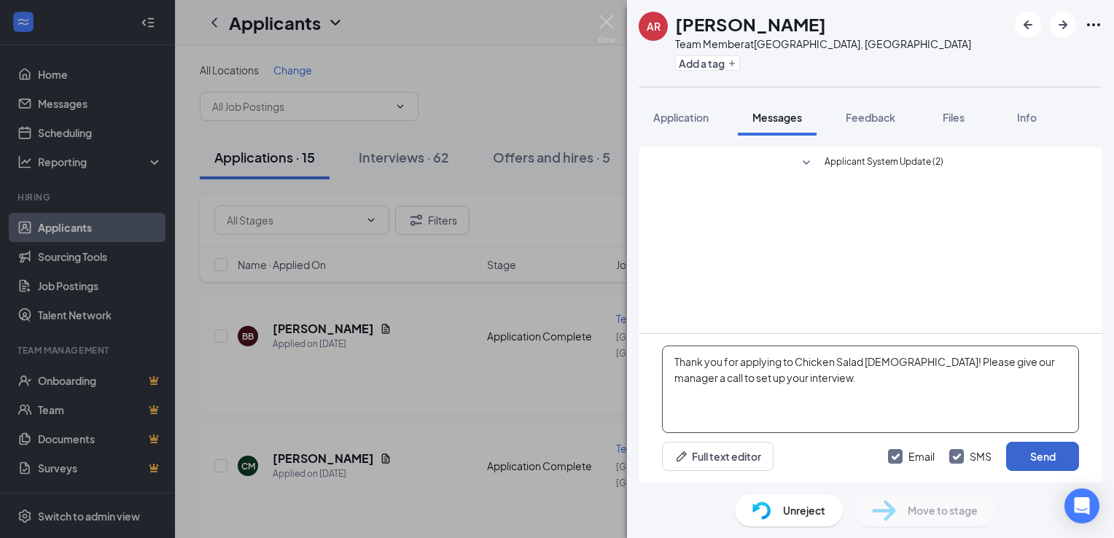
type textarea "Thank you for applying to Chicken Salad [DEMOGRAPHIC_DATA]! Please give our man…"
click at [1065, 457] on button "Send" at bounding box center [1042, 456] width 73 height 29
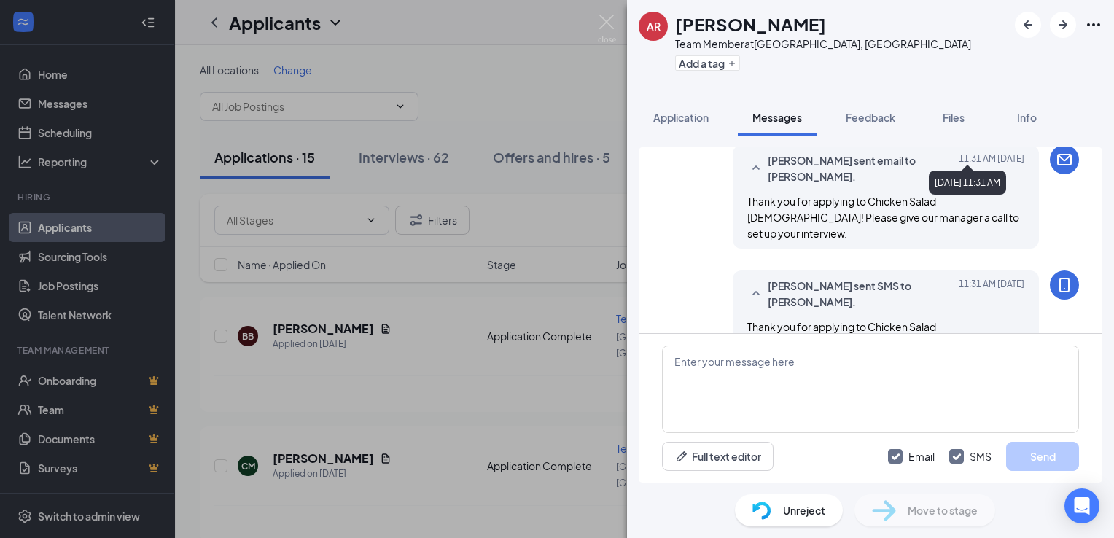
scroll to position [74, 0]
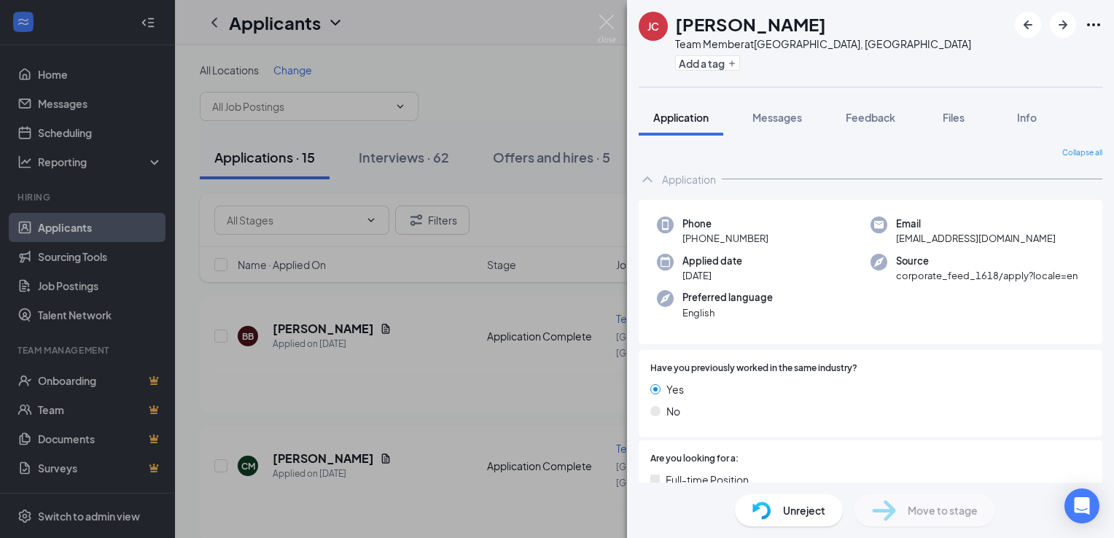
drag, startPoint x: 0, startPoint y: 0, endPoint x: 846, endPoint y: 232, distance: 876.8
click at [846, 232] on div "[PERSON_NAME] Team Member at [GEOGRAPHIC_DATA], [GEOGRAPHIC_DATA] Add a tag App…" at bounding box center [557, 269] width 1114 height 538
drag, startPoint x: 846, startPoint y: 232, endPoint x: 791, endPoint y: 121, distance: 123.6
click at [791, 121] on span "Messages" at bounding box center [777, 117] width 50 height 13
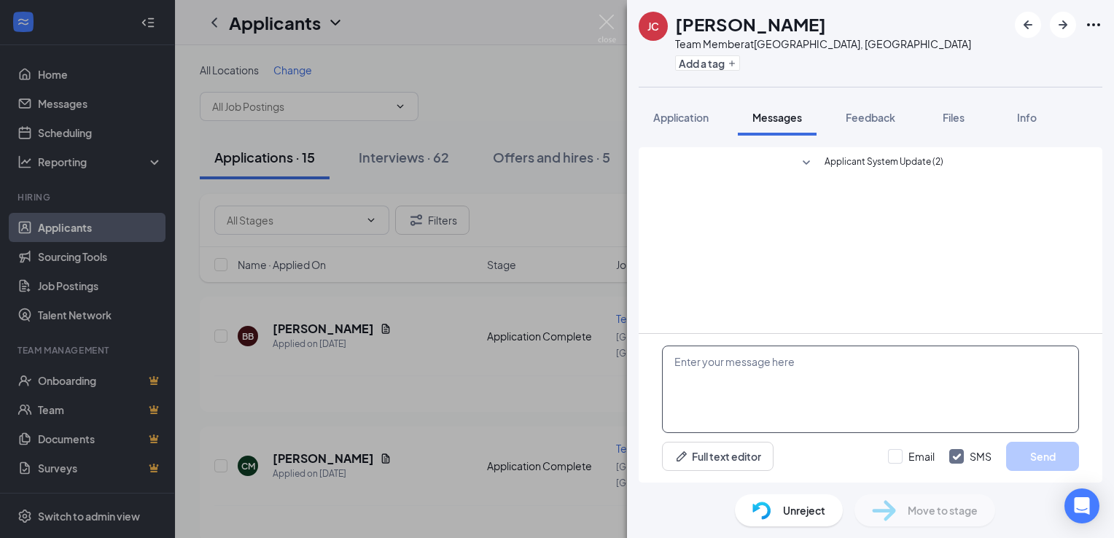
click at [727, 370] on textarea at bounding box center [870, 389] width 417 height 87
paste textarea "Thank you for applying to Chicken Salad [DEMOGRAPHIC_DATA]! Please give our man…"
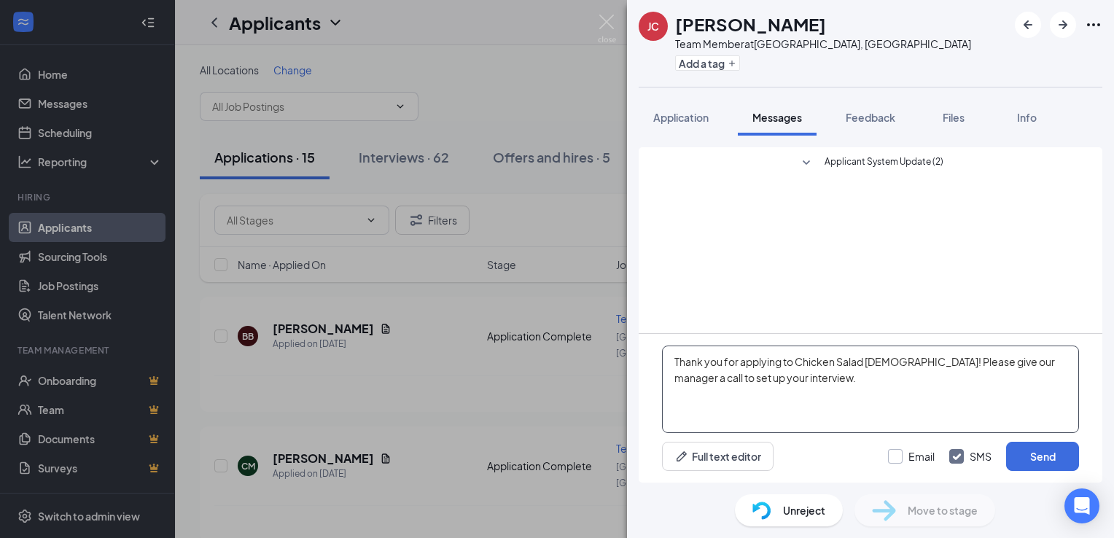
type textarea "Thank you for applying to Chicken Salad [DEMOGRAPHIC_DATA]! Please give our man…"
click at [896, 459] on input "Email" at bounding box center [911, 456] width 47 height 15
checkbox input "true"
click at [1030, 456] on button "Send" at bounding box center [1042, 456] width 73 height 29
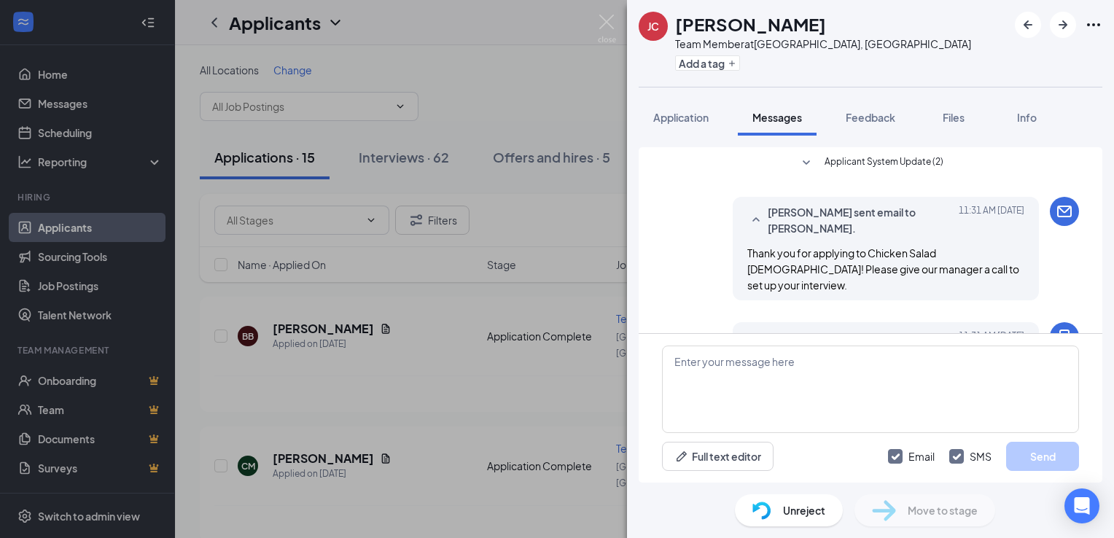
scroll to position [74, 0]
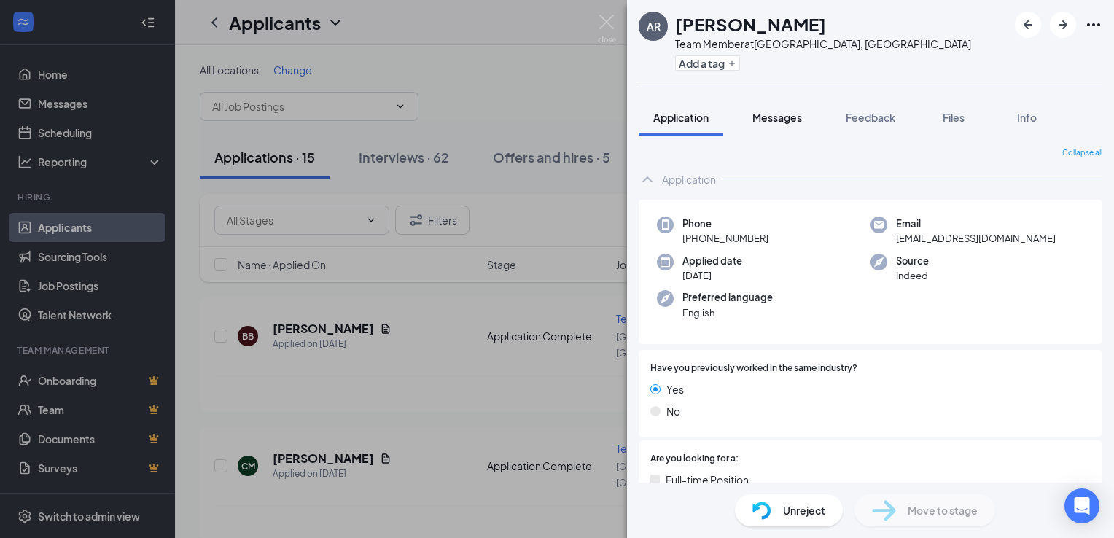
click at [797, 121] on span "Messages" at bounding box center [777, 117] width 50 height 13
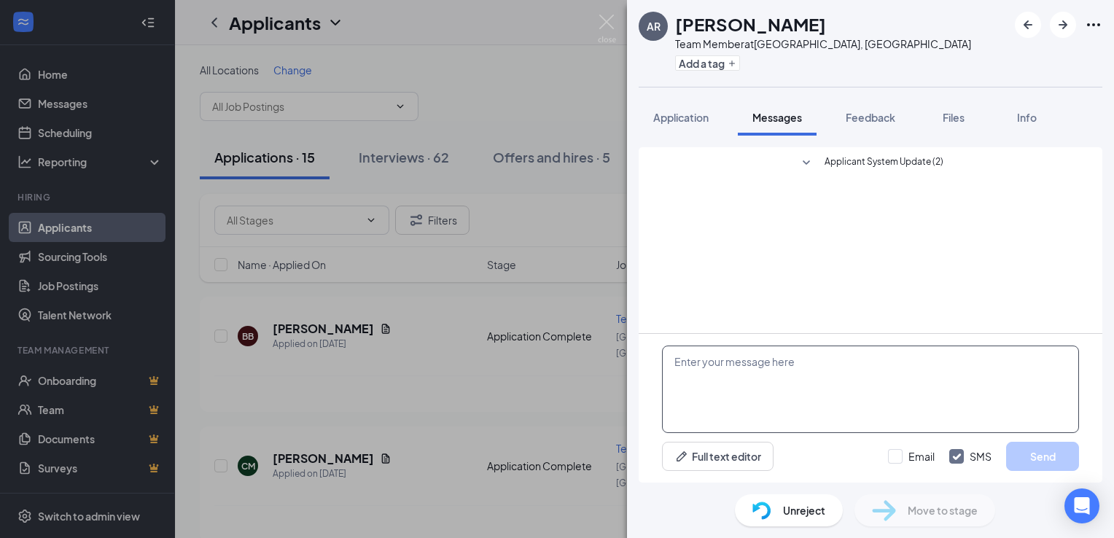
paste textarea "Thank you for applying to Chicken Salad [DEMOGRAPHIC_DATA]! Please give our man…"
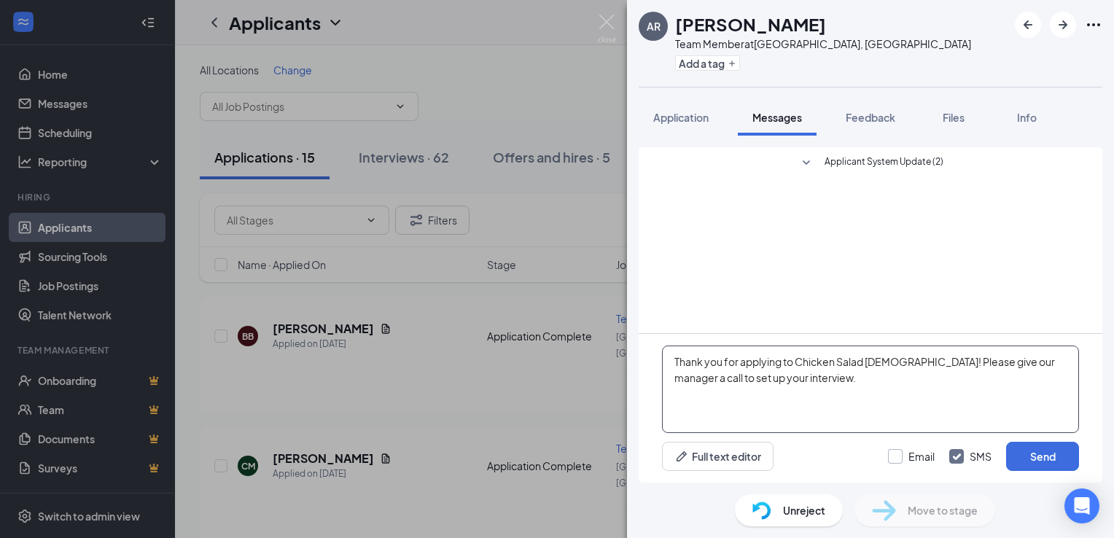
type textarea "Thank you for applying to Chicken Salad [DEMOGRAPHIC_DATA]! Please give our man…"
click at [897, 457] on input "Email" at bounding box center [911, 456] width 47 height 15
checkbox input "true"
click at [1053, 461] on button "Send" at bounding box center [1042, 456] width 73 height 29
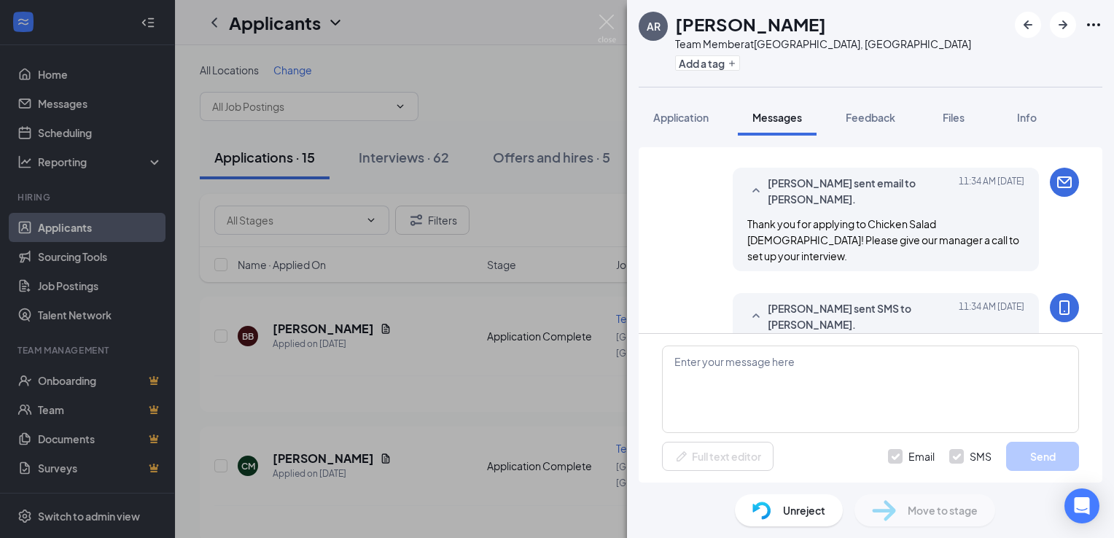
scroll to position [74, 0]
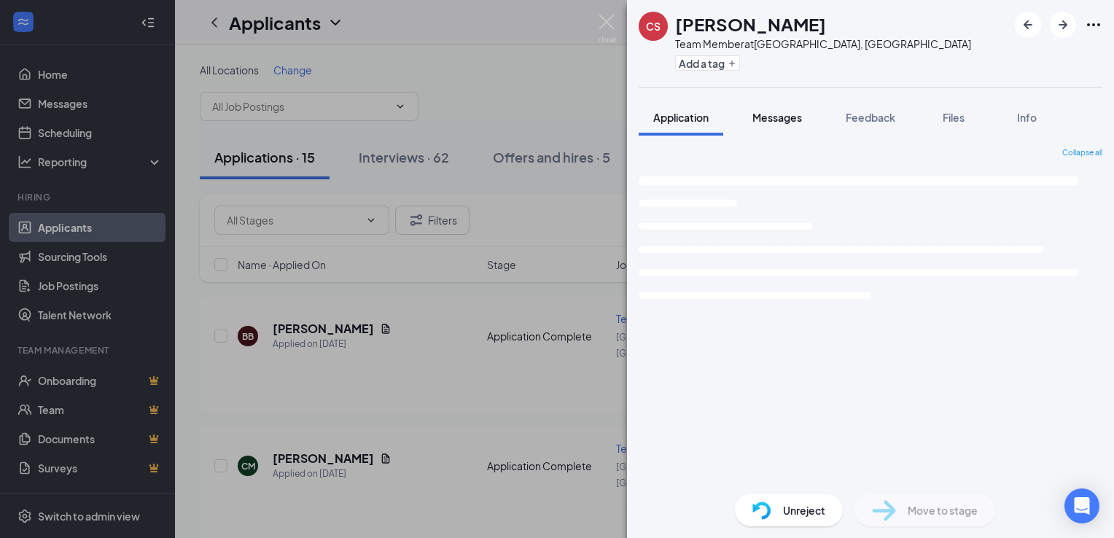
click at [796, 117] on span "Messages" at bounding box center [777, 117] width 50 height 13
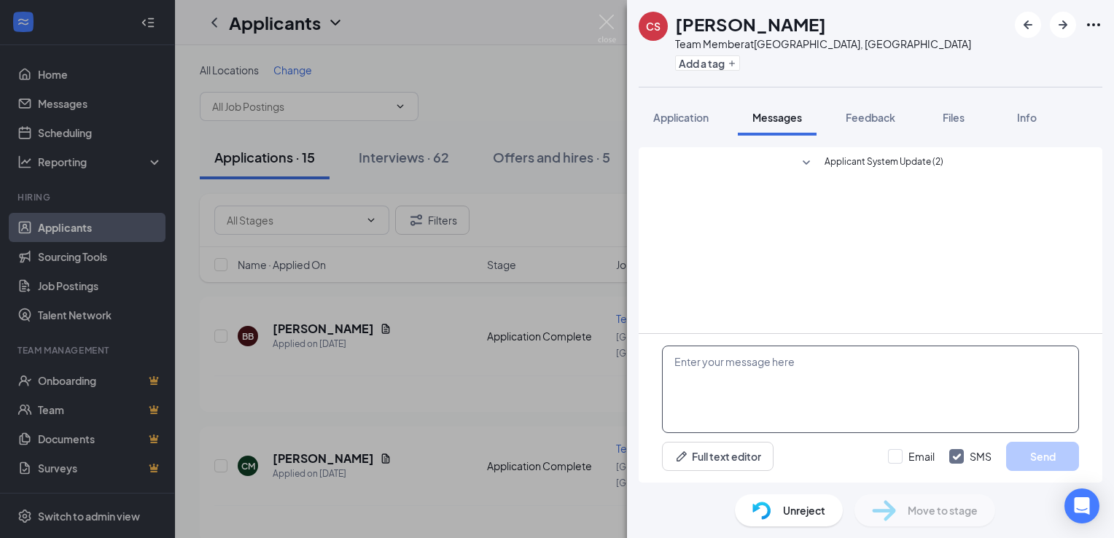
click at [754, 400] on textarea at bounding box center [870, 389] width 417 height 87
paste textarea "Thank you for applying to Chicken Salad [DEMOGRAPHIC_DATA]! Please give our man…"
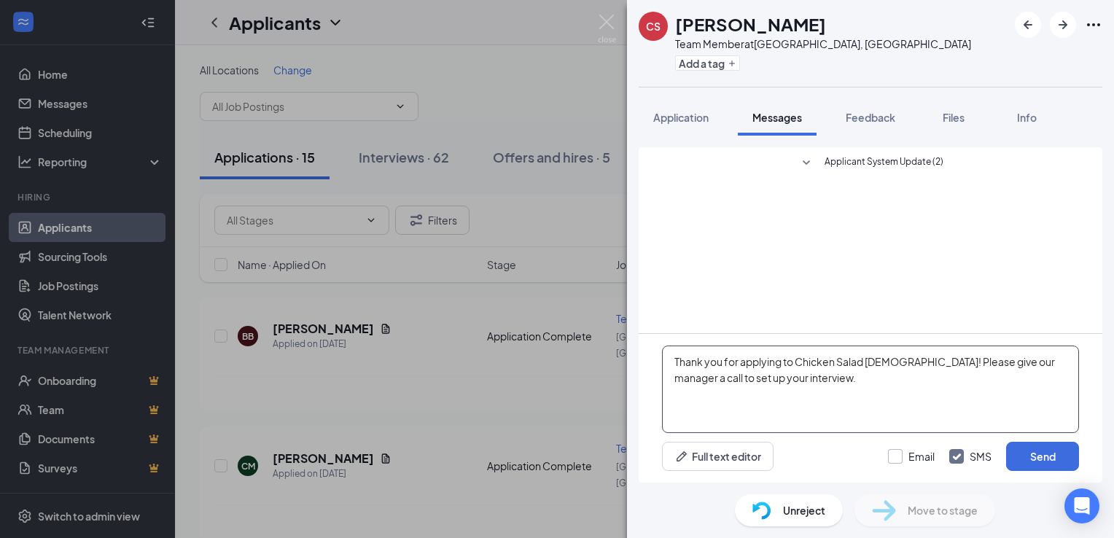
type textarea "Thank you for applying to Chicken Salad [DEMOGRAPHIC_DATA]! Please give our man…"
click at [897, 459] on input "Email" at bounding box center [911, 456] width 47 height 15
checkbox input "true"
click at [1022, 459] on button "Send" at bounding box center [1042, 456] width 73 height 29
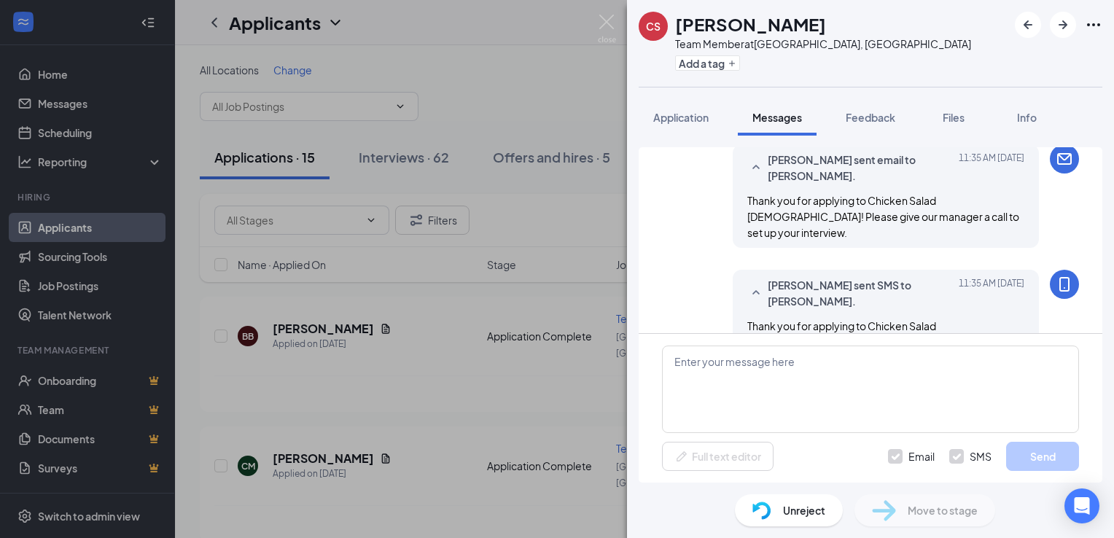
scroll to position [74, 0]
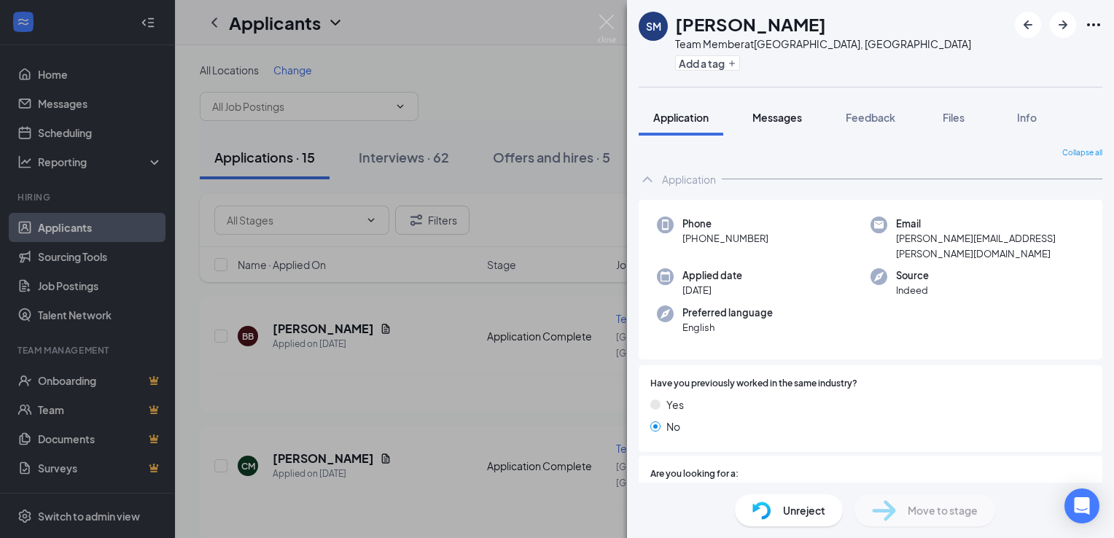
click at [782, 120] on span "Messages" at bounding box center [777, 117] width 50 height 13
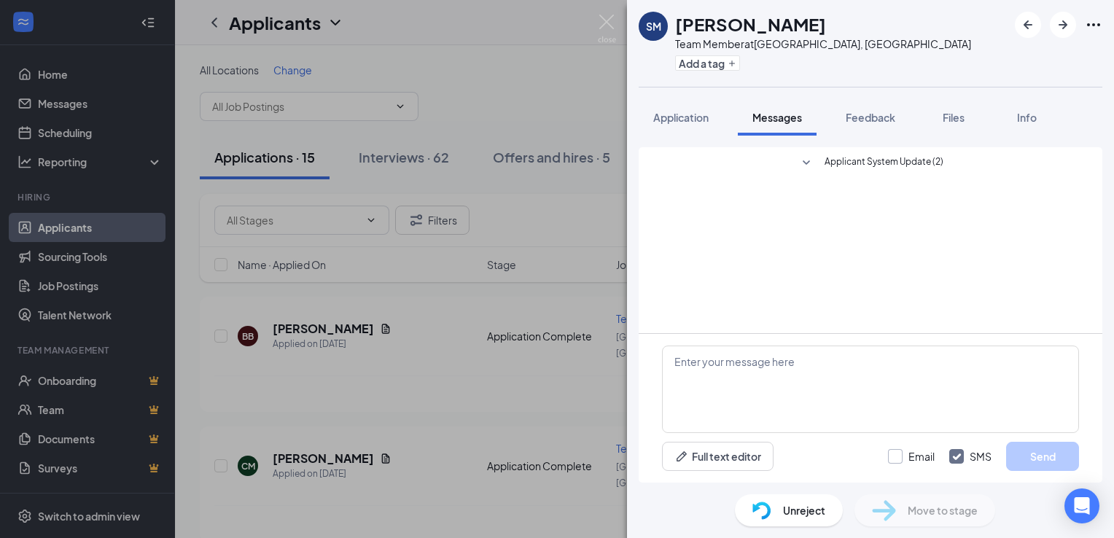
click at [901, 456] on input "Email" at bounding box center [911, 456] width 47 height 15
checkbox input "true"
paste textarea "Thank you for applying to Chicken Salad [DEMOGRAPHIC_DATA]! Please give our man…"
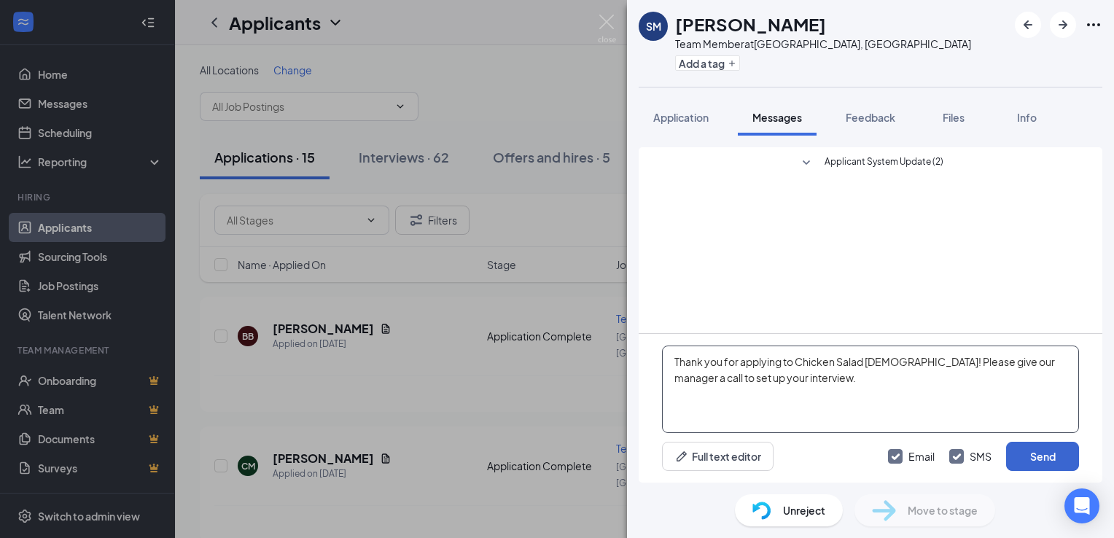
type textarea "Thank you for applying to Chicken Salad [DEMOGRAPHIC_DATA]! Please give our man…"
click at [1034, 448] on button "Send" at bounding box center [1042, 456] width 73 height 29
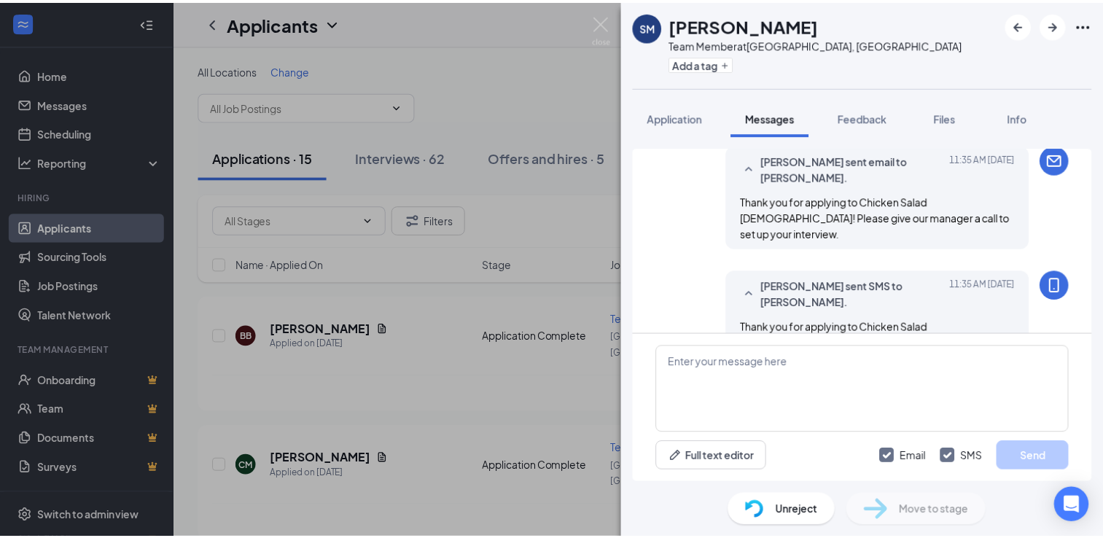
scroll to position [74, 0]
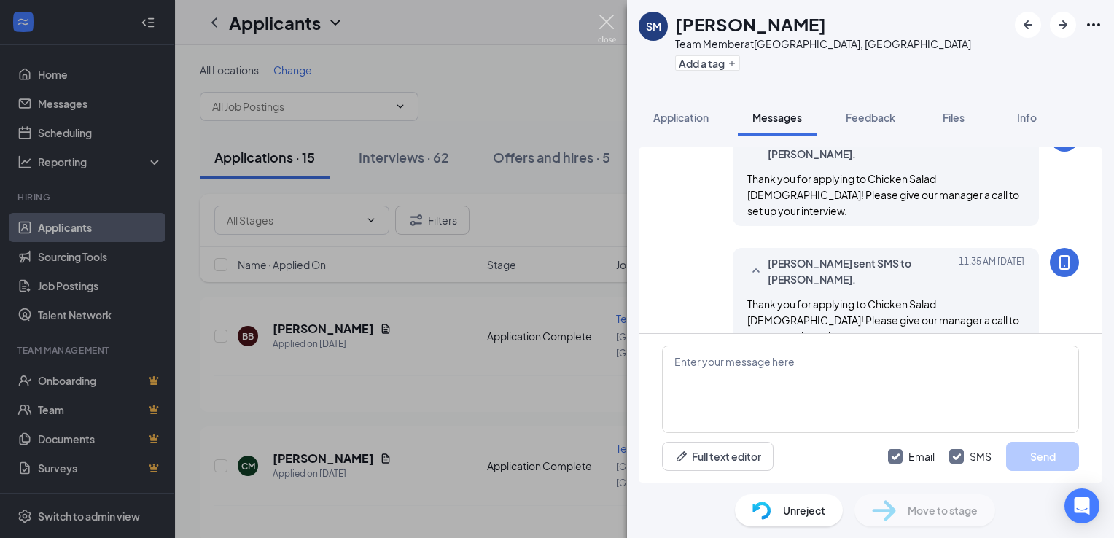
click at [613, 28] on img at bounding box center [607, 29] width 18 height 28
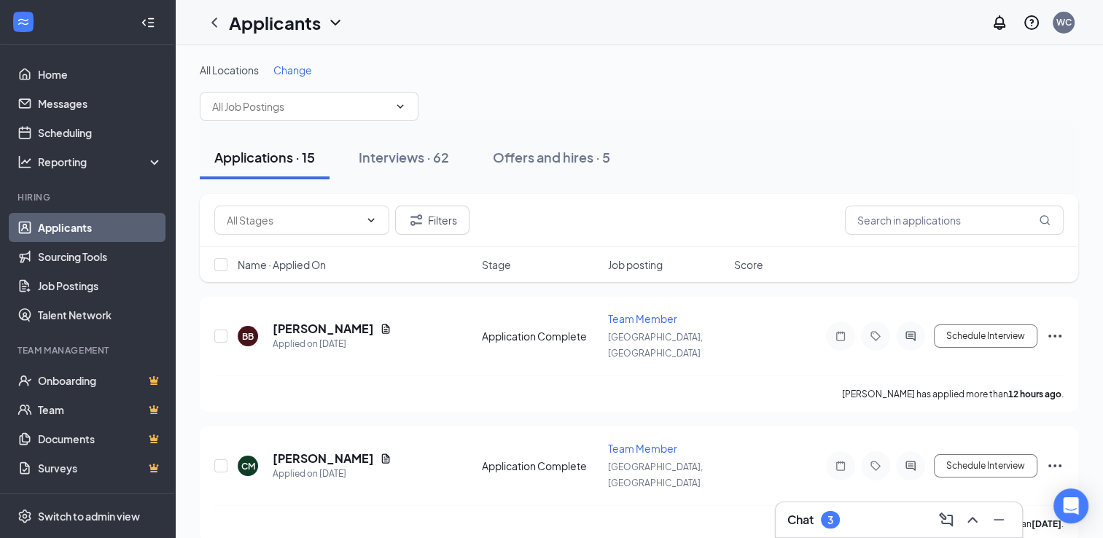
click at [812, 524] on h3 "Chat" at bounding box center [800, 520] width 26 height 16
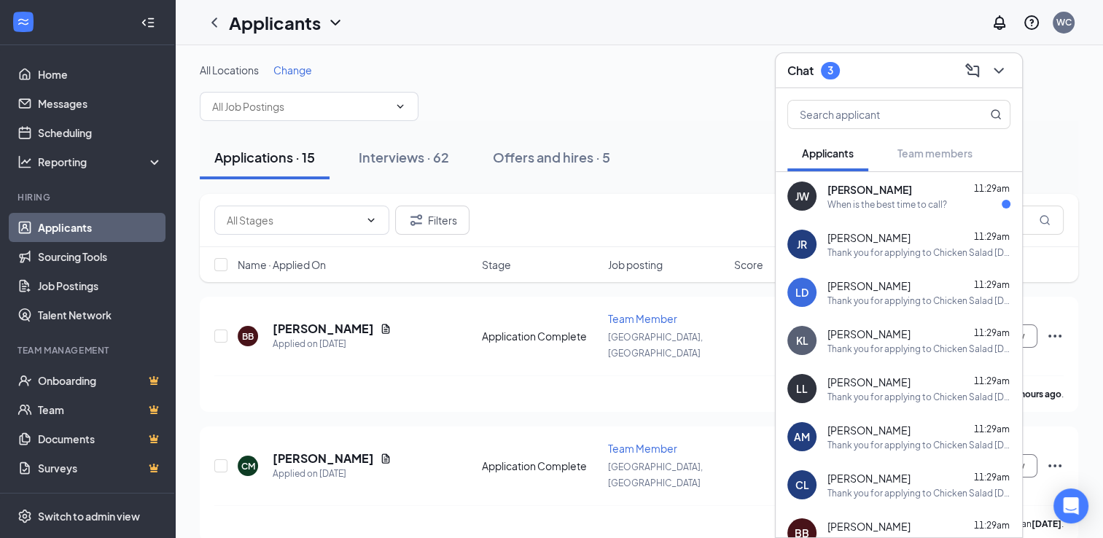
click at [913, 200] on div "When is the best time to call?" at bounding box center [887, 204] width 120 height 12
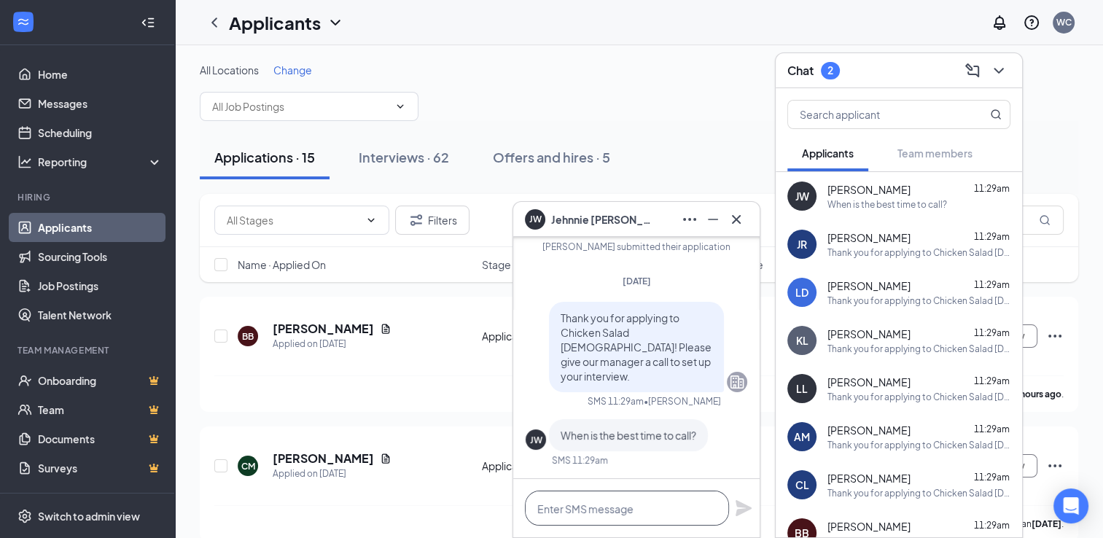
click at [645, 510] on textarea at bounding box center [627, 508] width 204 height 35
type textarea "Around 2"
click at [741, 506] on icon "Plane" at bounding box center [744, 508] width 16 height 16
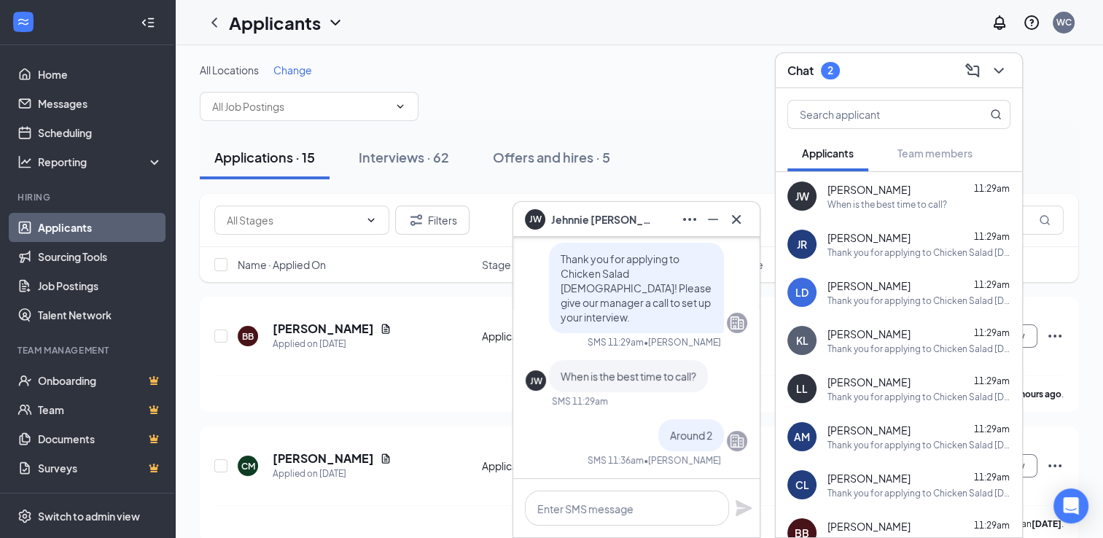
click at [883, 285] on span "[PERSON_NAME]" at bounding box center [868, 285] width 83 height 15
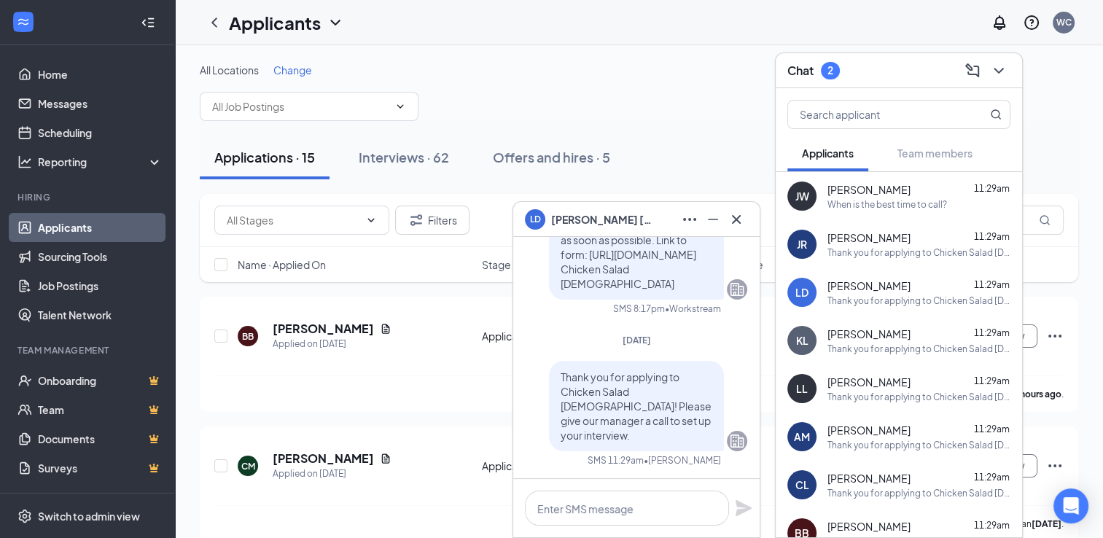
click at [897, 241] on div "[PERSON_NAME] 11:29am" at bounding box center [918, 237] width 183 height 15
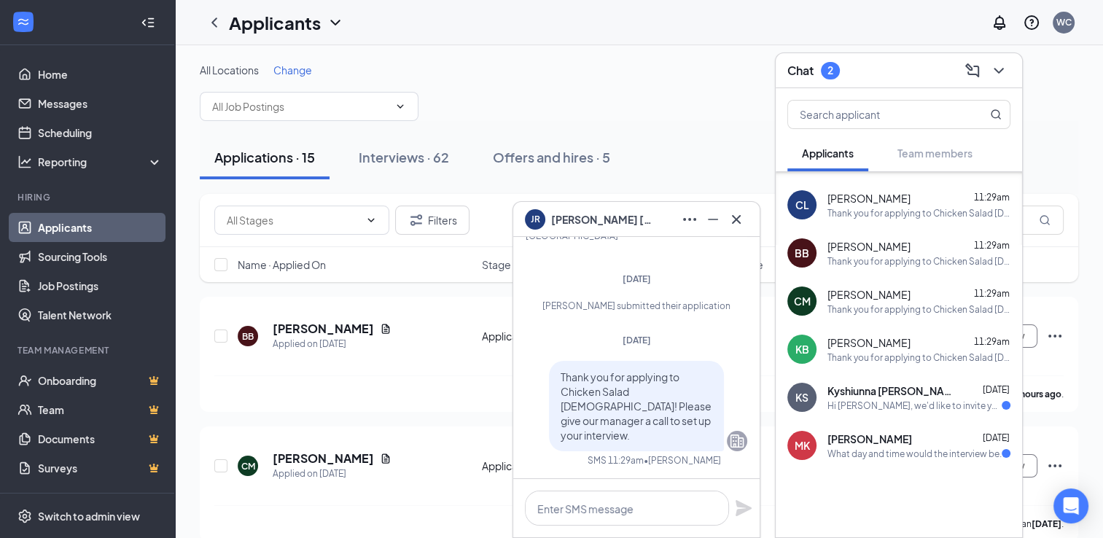
scroll to position [284, 0]
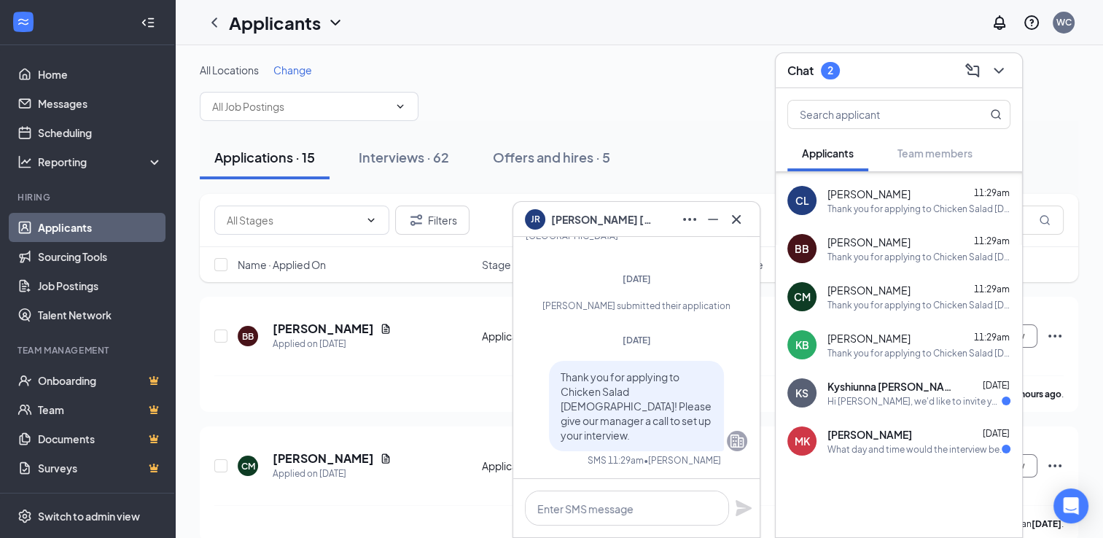
click at [896, 383] on span "Kyshiunna [PERSON_NAME]" at bounding box center [892, 386] width 131 height 15
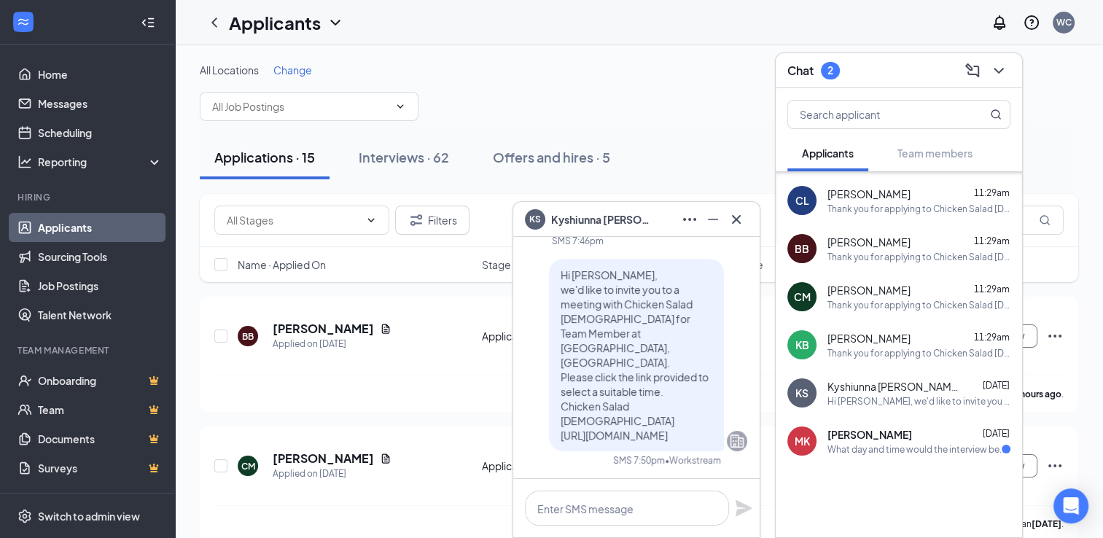
click at [886, 459] on div "[PERSON_NAME] [PERSON_NAME] [DATE] What day and time would the interview be." at bounding box center [899, 441] width 246 height 48
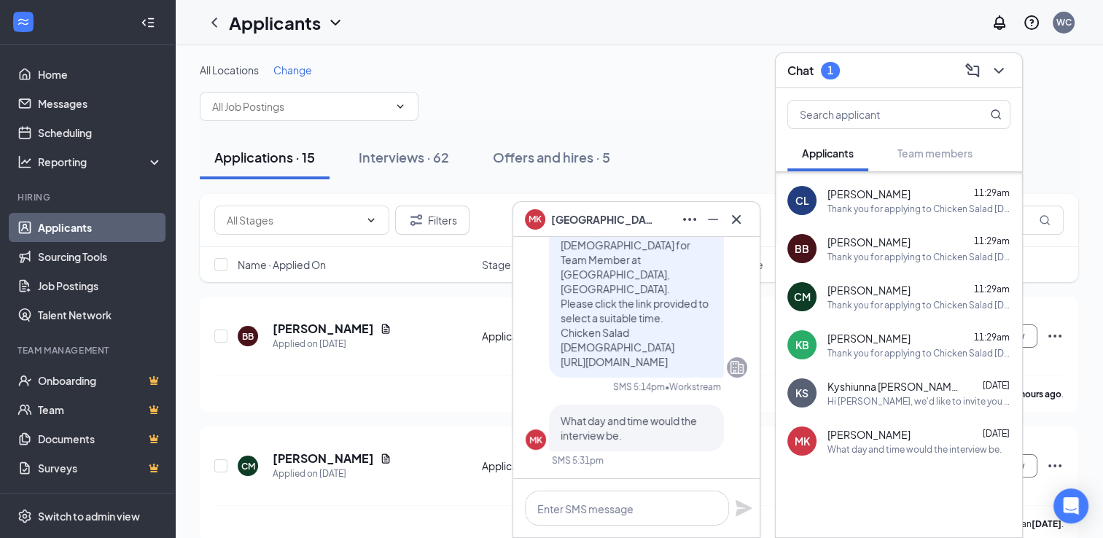
scroll to position [0, 0]
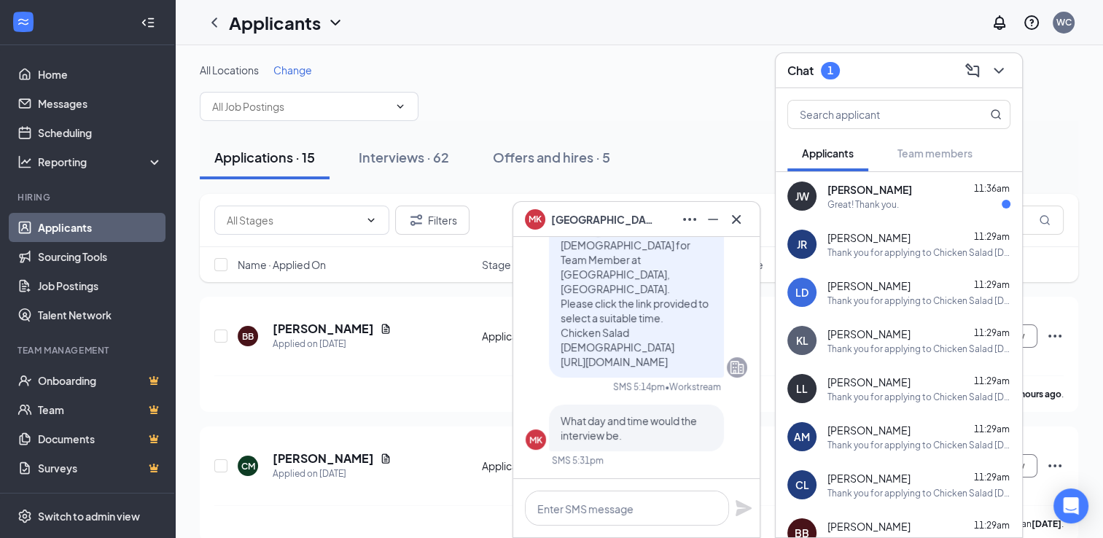
click at [892, 200] on div "Great! Thank you." at bounding box center [862, 204] width 71 height 12
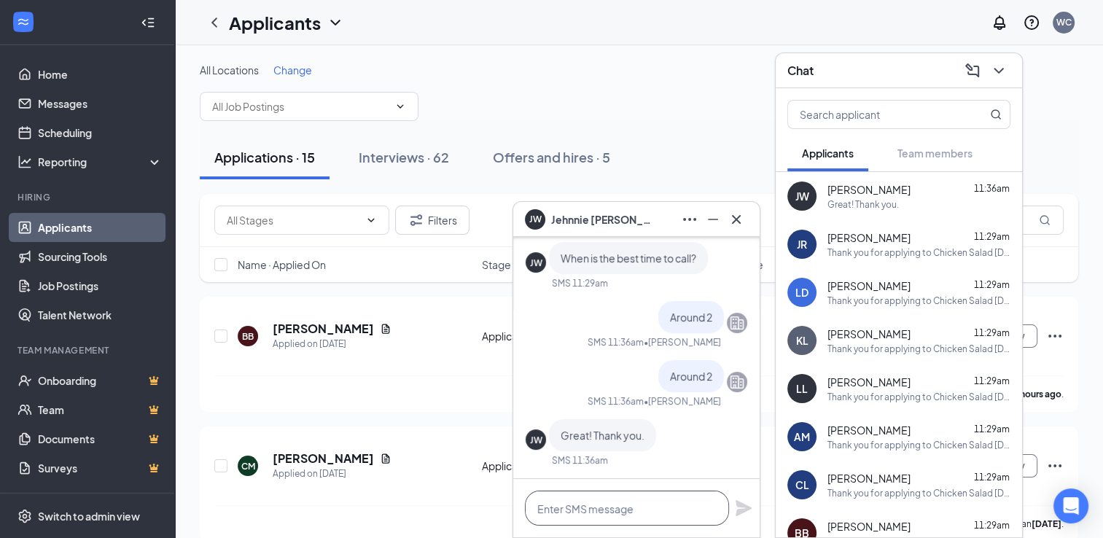
click at [638, 505] on textarea at bounding box center [627, 508] width 204 height 35
type textarea "y"
type textarea "w"
click at [743, 211] on icon "Cross" at bounding box center [735, 219] width 17 height 17
